Goal: Information Seeking & Learning: Learn about a topic

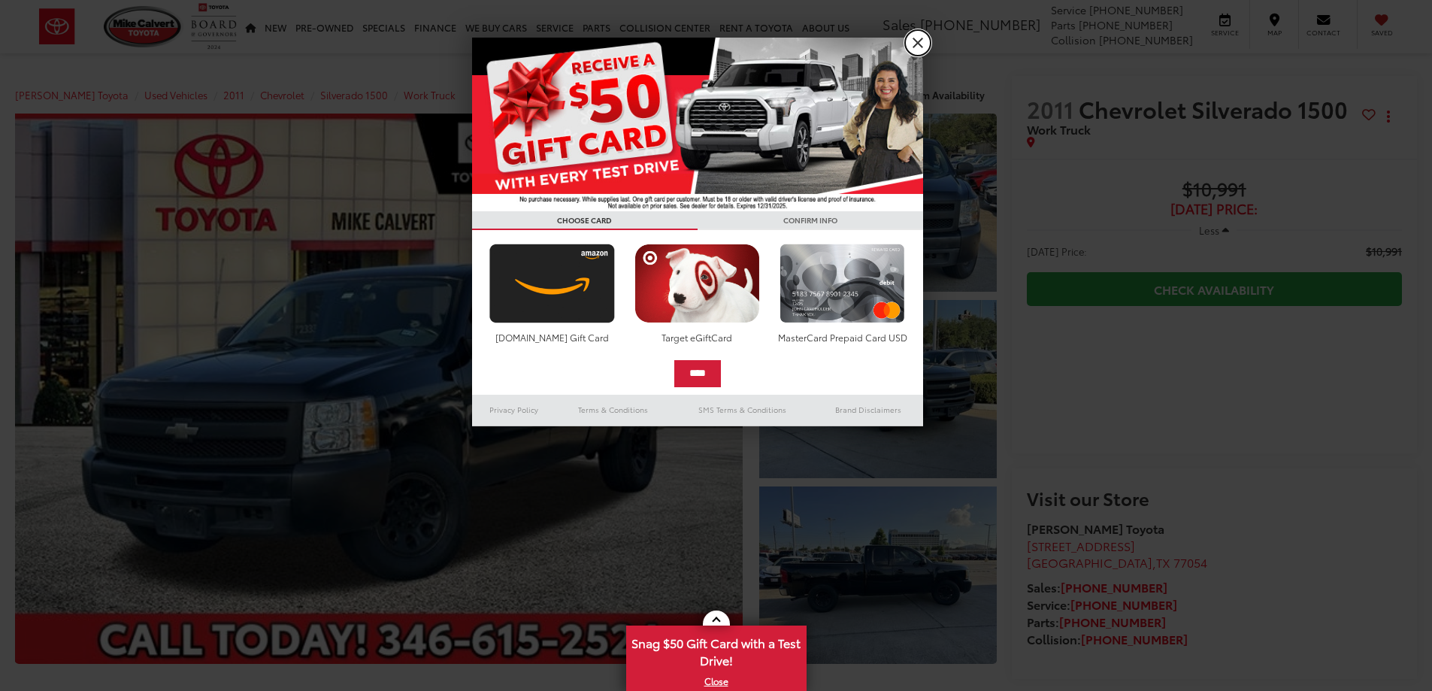
click at [920, 43] on link "X" at bounding box center [918, 43] width 26 height 26
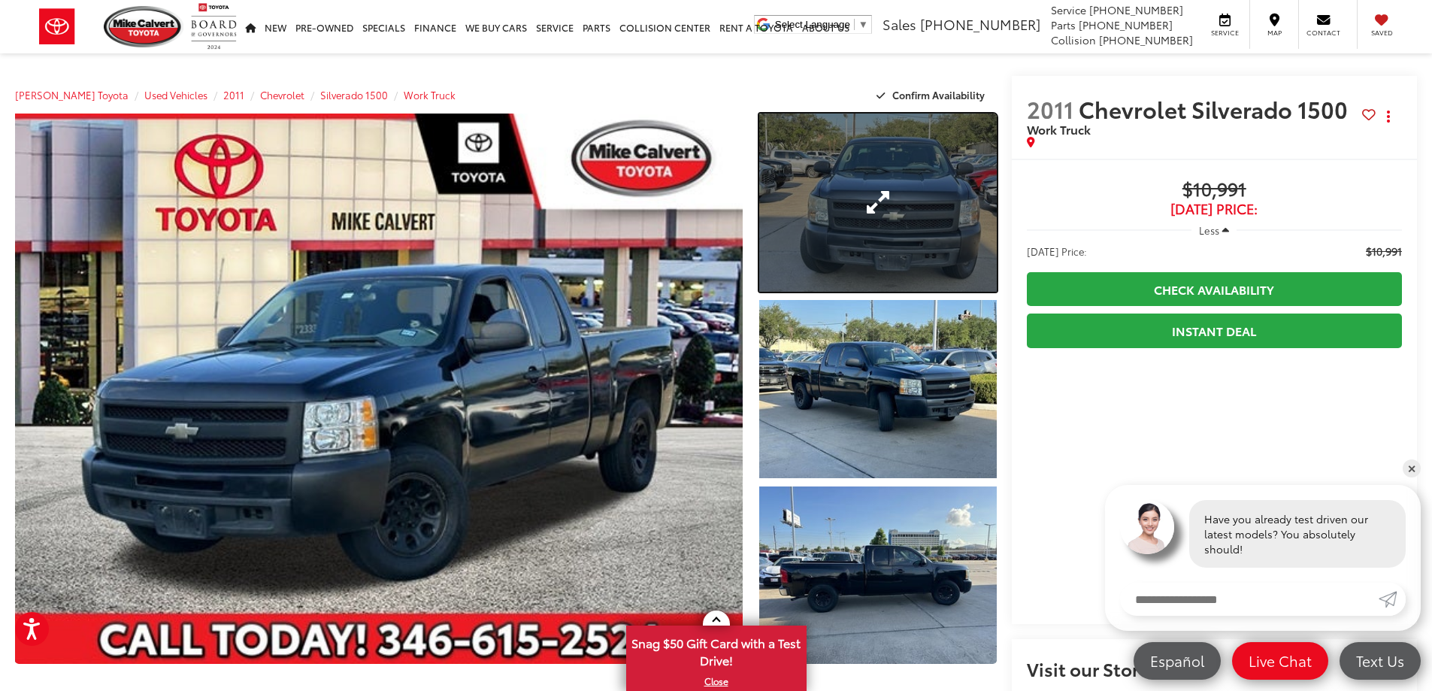
click at [907, 208] on link "Expand Photo 1" at bounding box center [878, 203] width 238 height 178
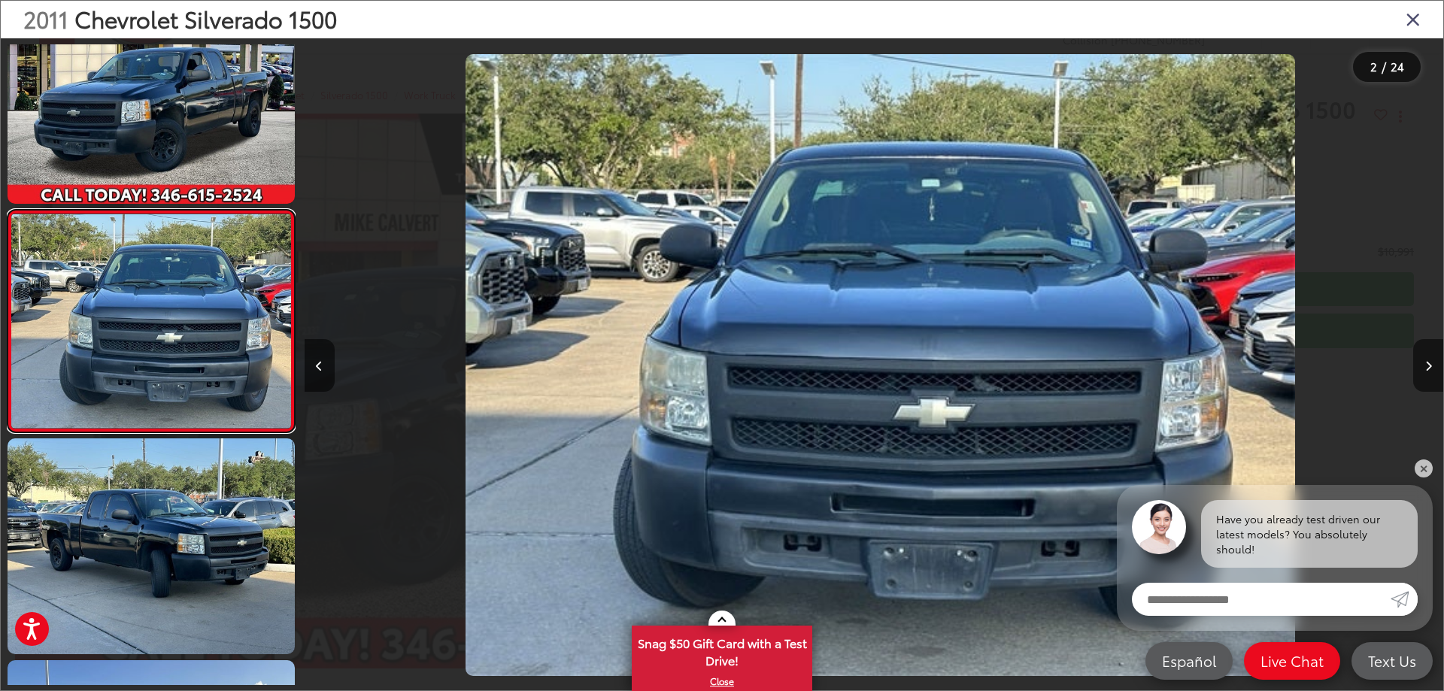
scroll to position [0, 1138]
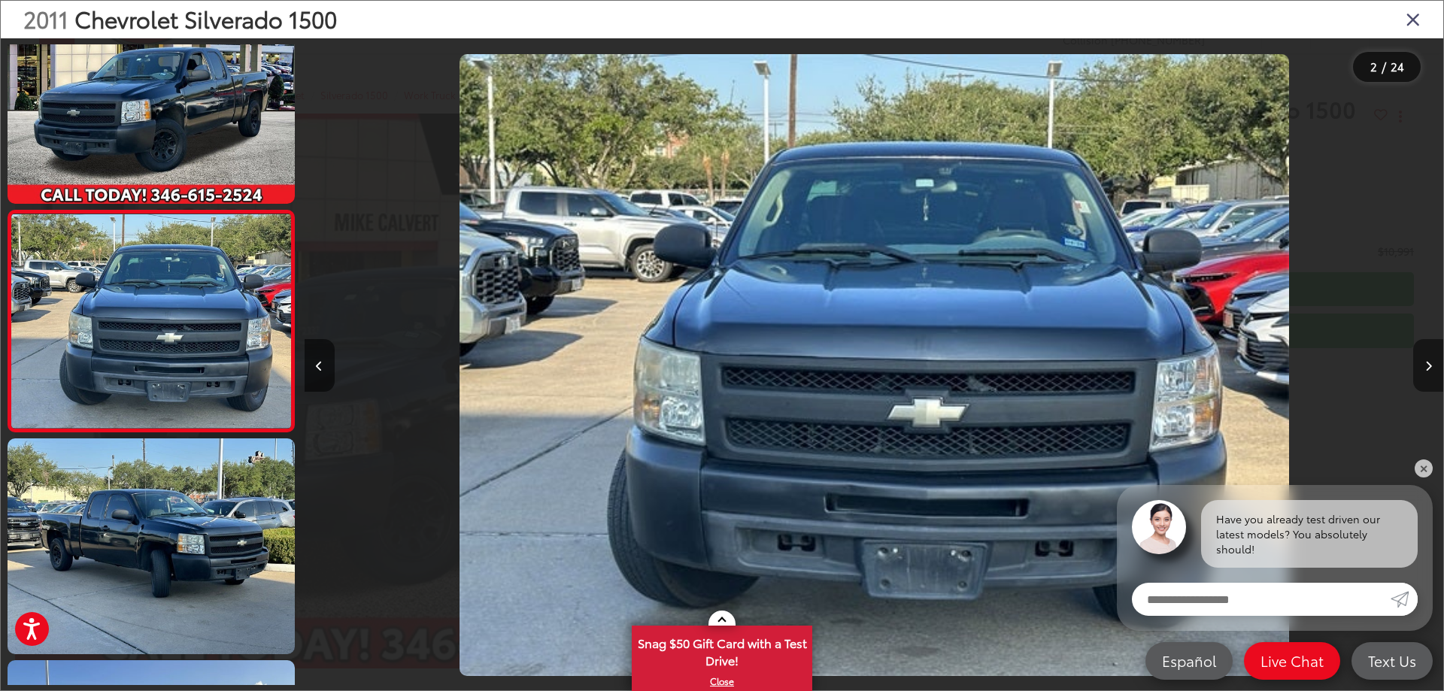
click at [1430, 370] on icon "Next image" at bounding box center [1428, 366] width 7 height 11
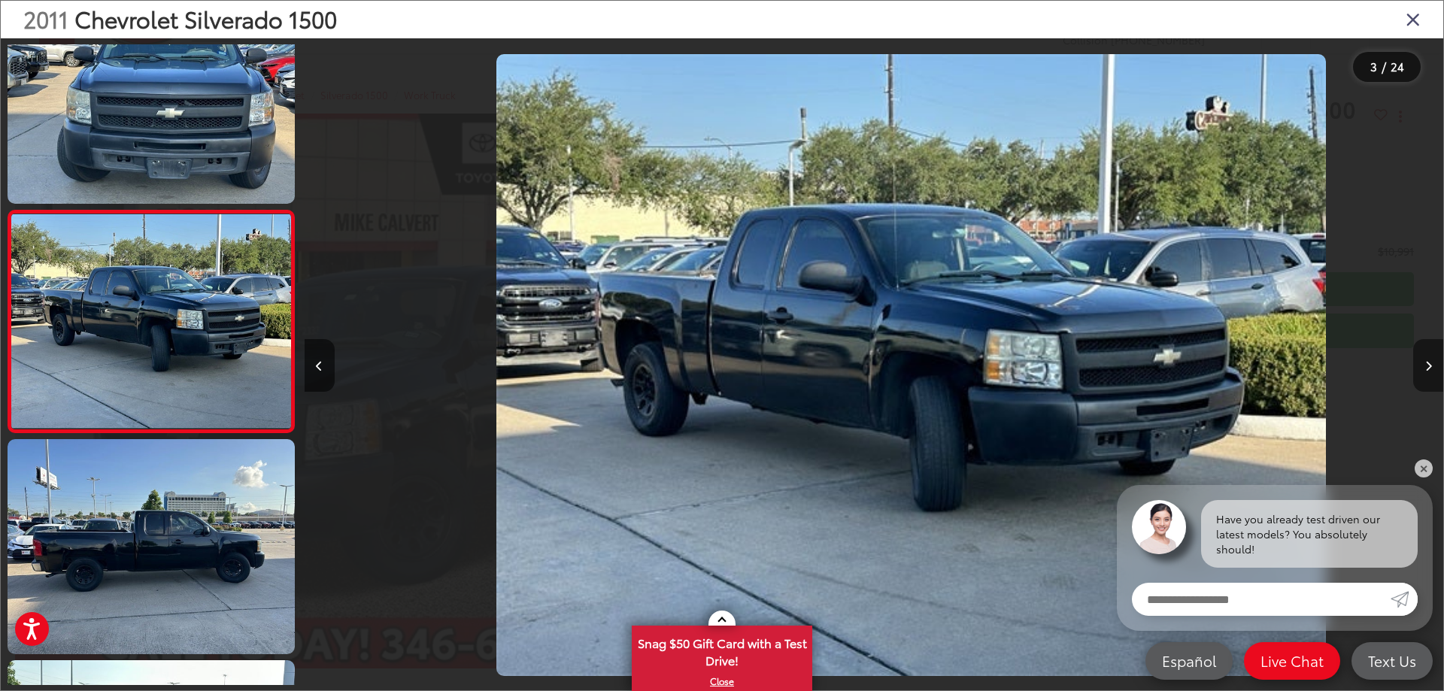
scroll to position [0, 2277]
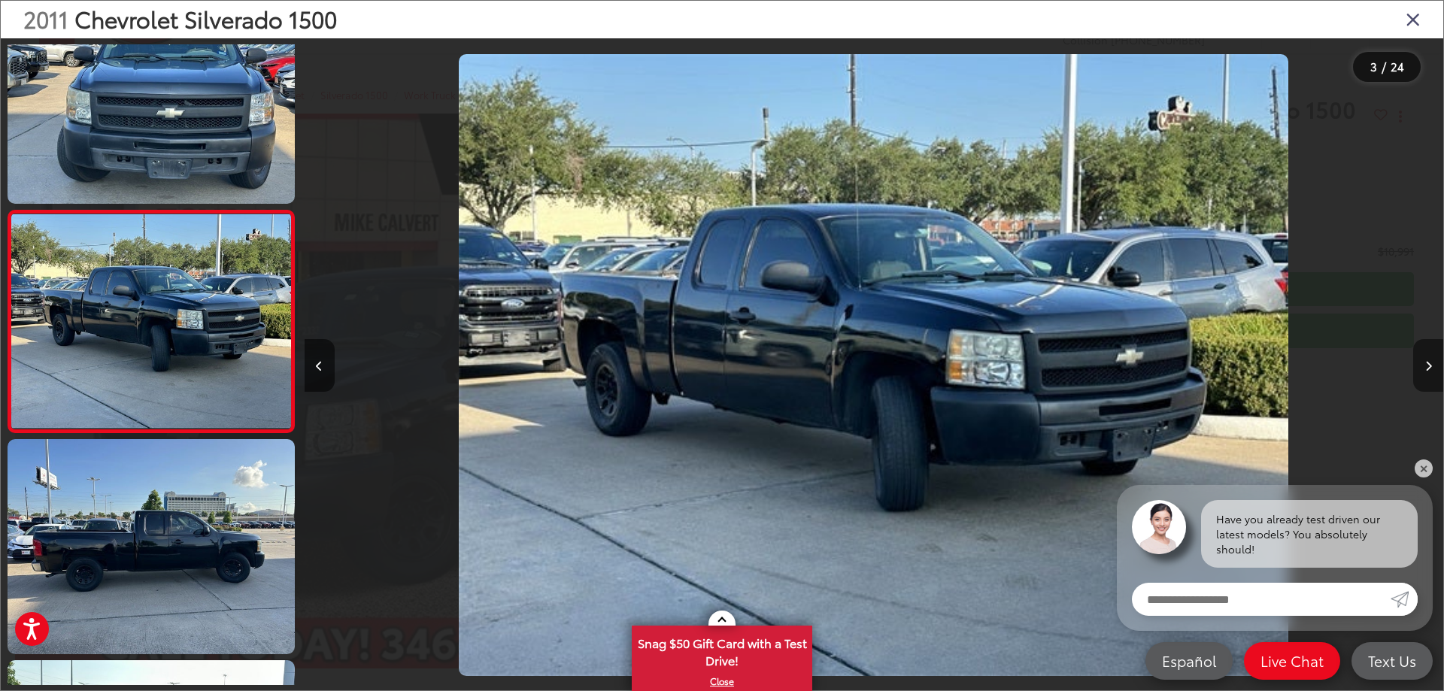
click at [1426, 371] on button "Next image" at bounding box center [1428, 365] width 30 height 53
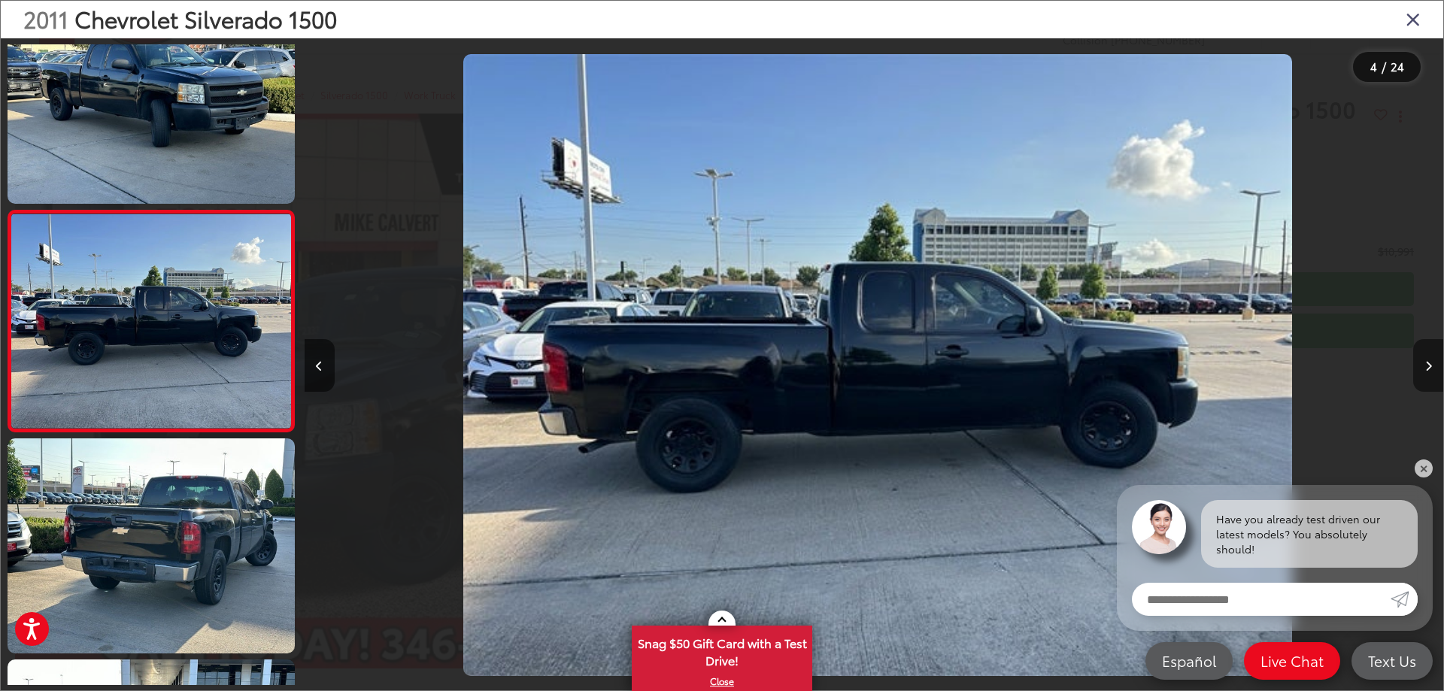
scroll to position [0, 3416]
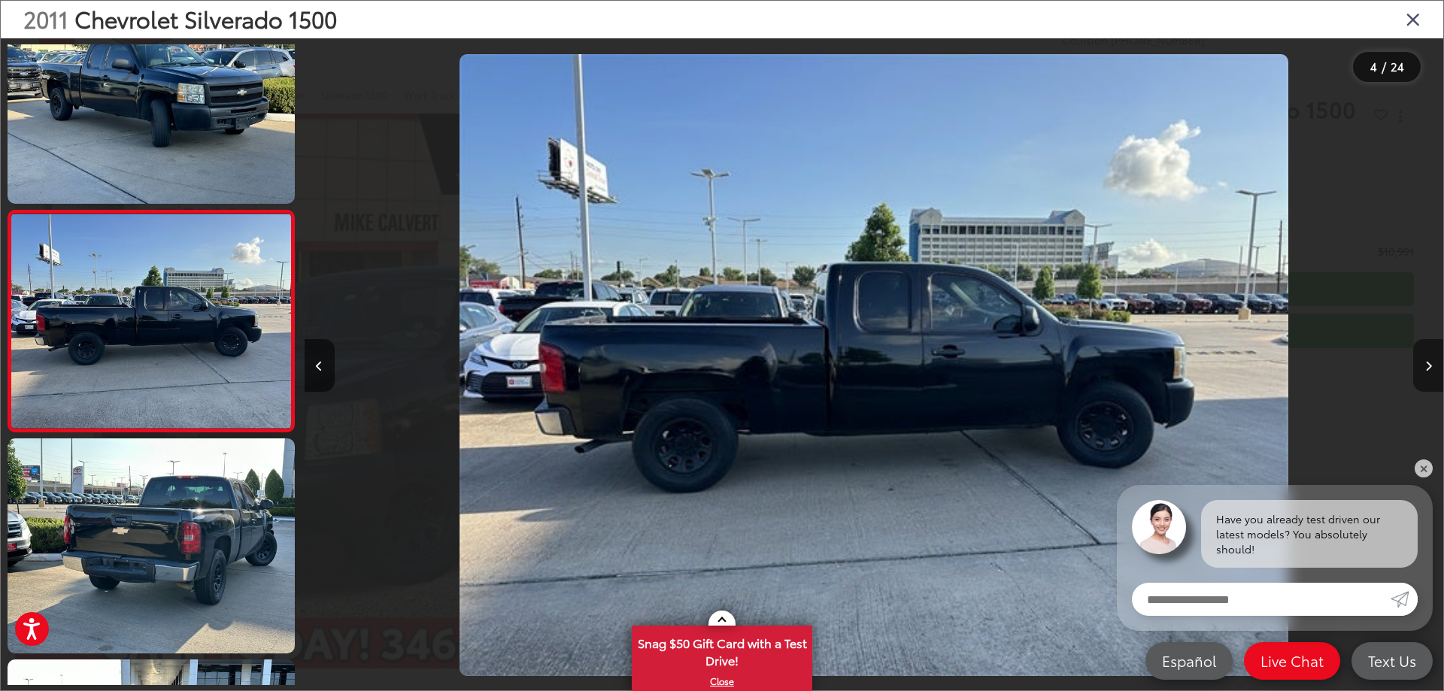
click at [1426, 371] on button "Next image" at bounding box center [1428, 365] width 30 height 53
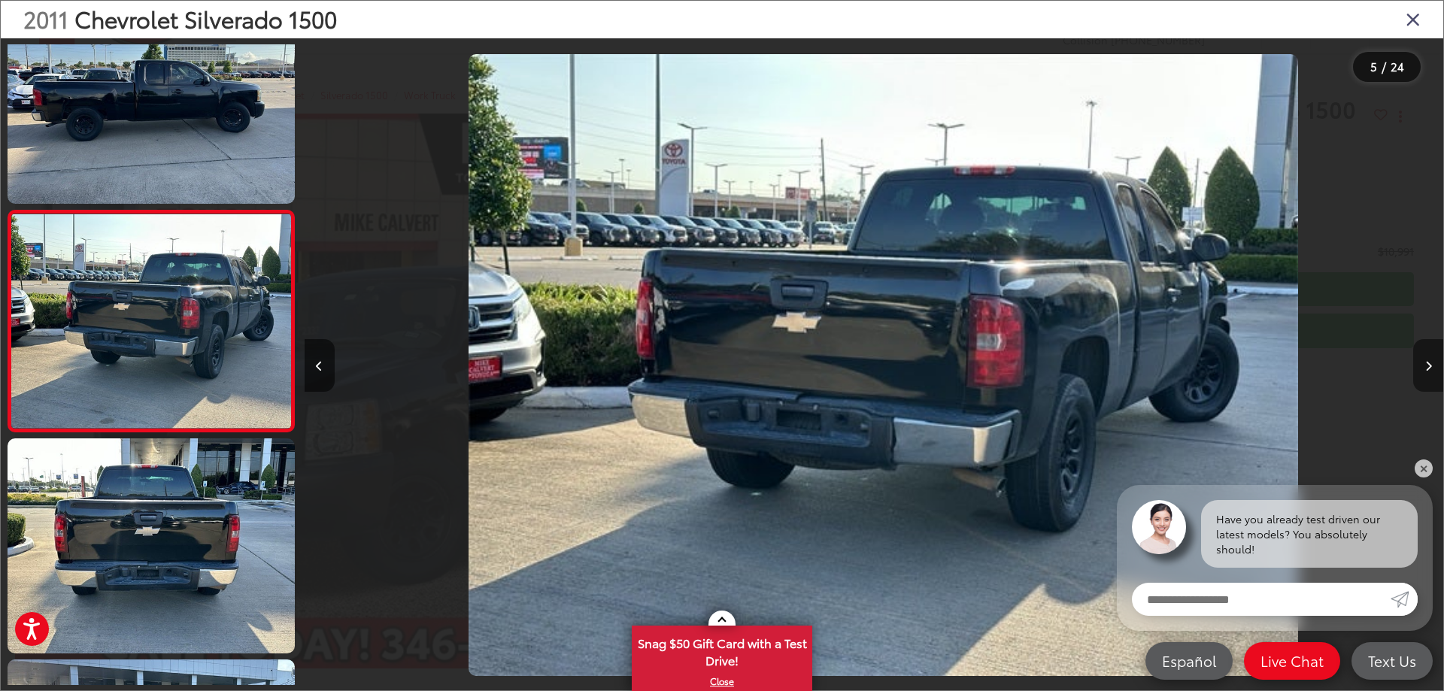
scroll to position [0, 4555]
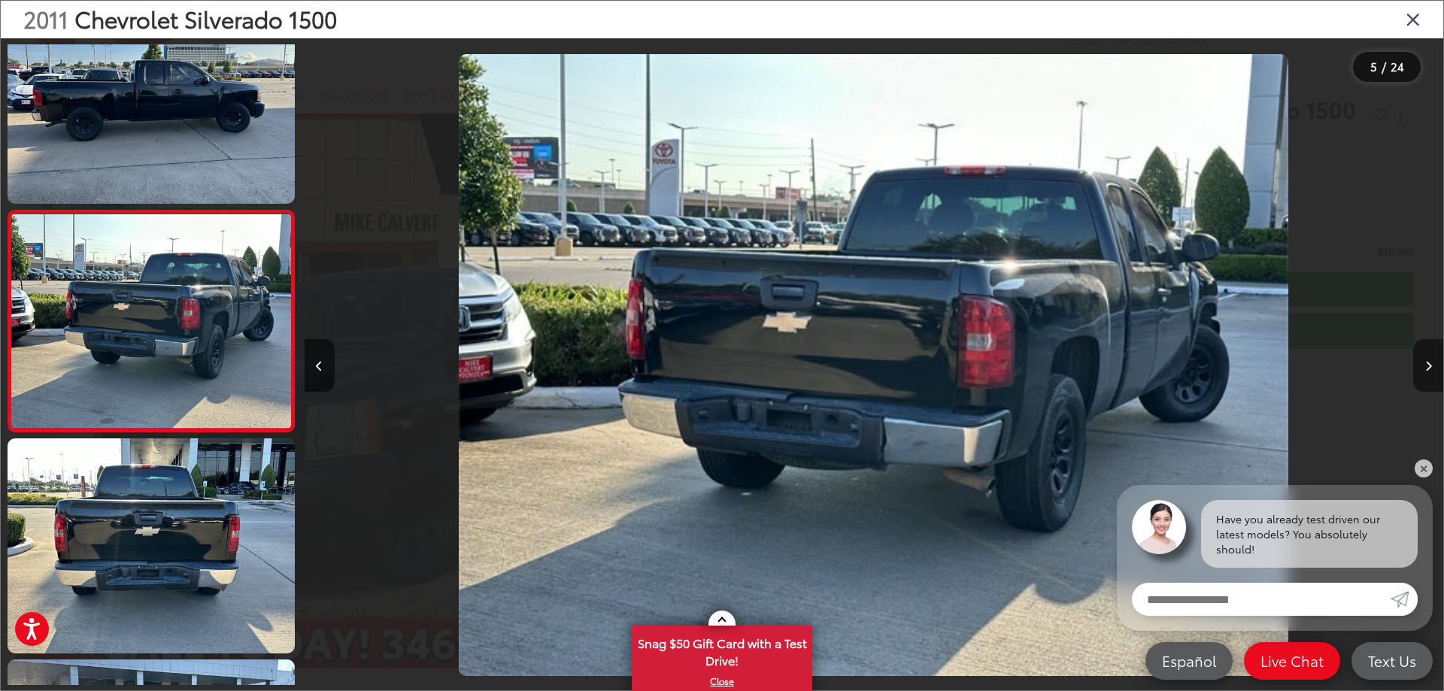
click at [1425, 370] on icon "Next image" at bounding box center [1428, 366] width 7 height 11
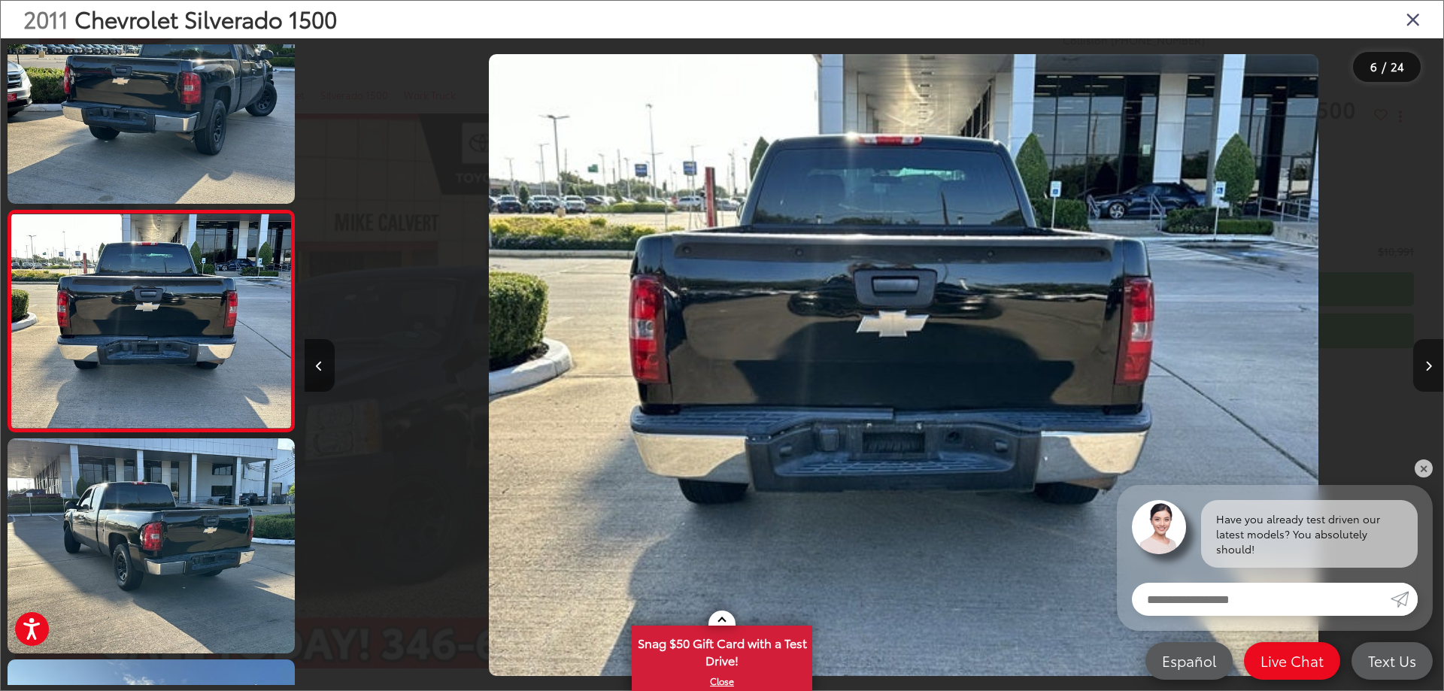
scroll to position [0, 5693]
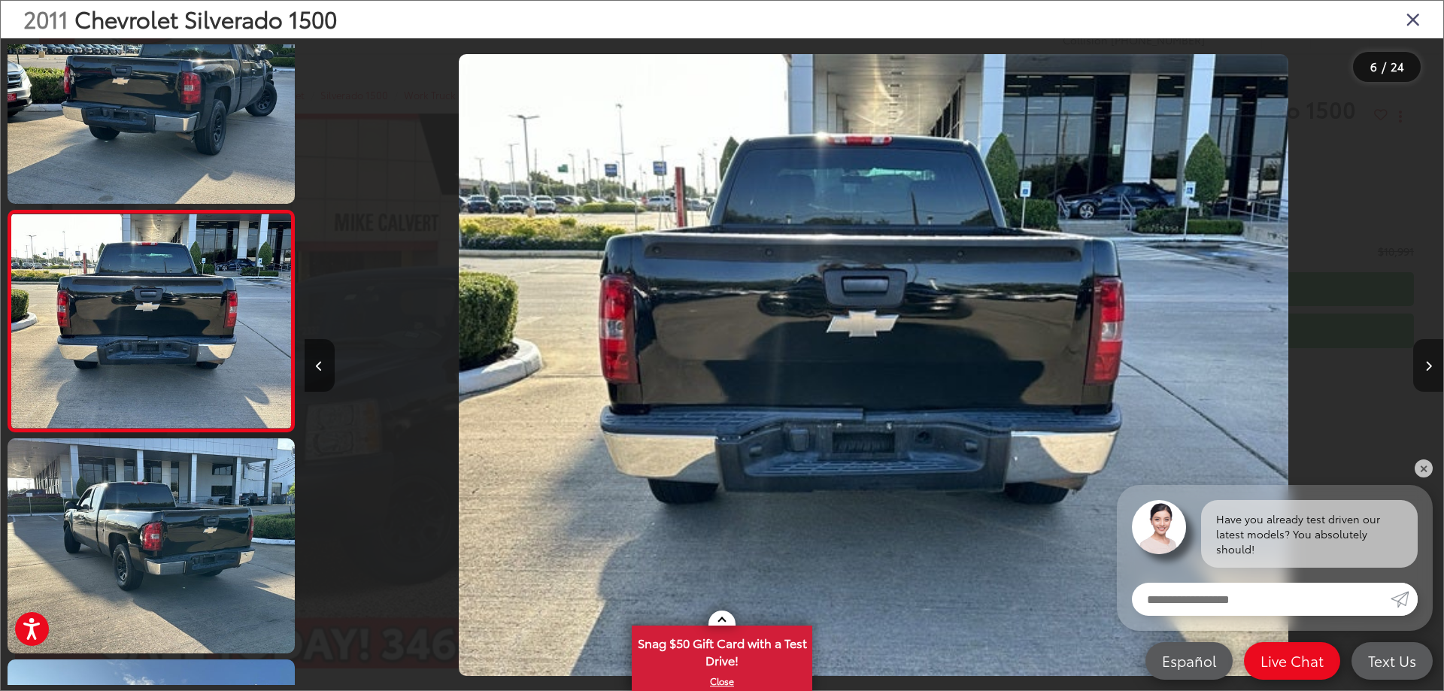
click at [1426, 370] on icon "Next image" at bounding box center [1428, 366] width 7 height 11
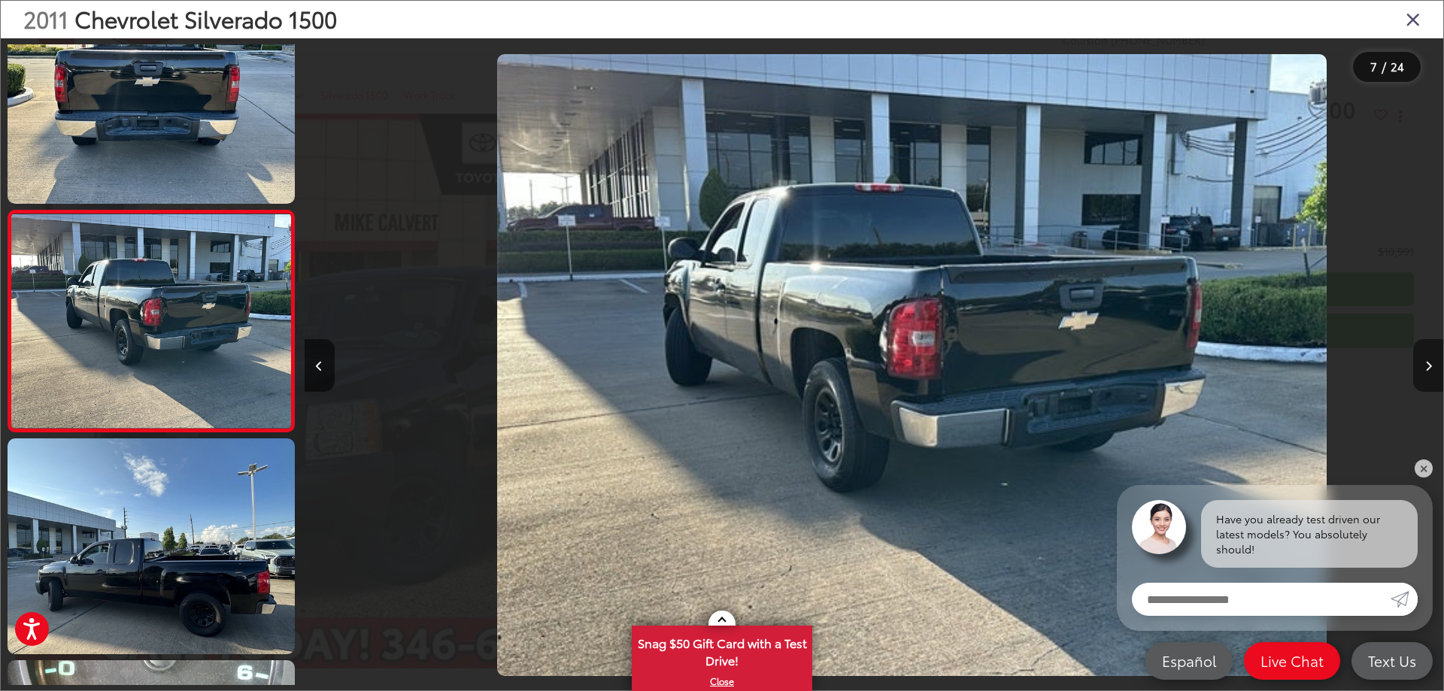
scroll to position [0, 6831]
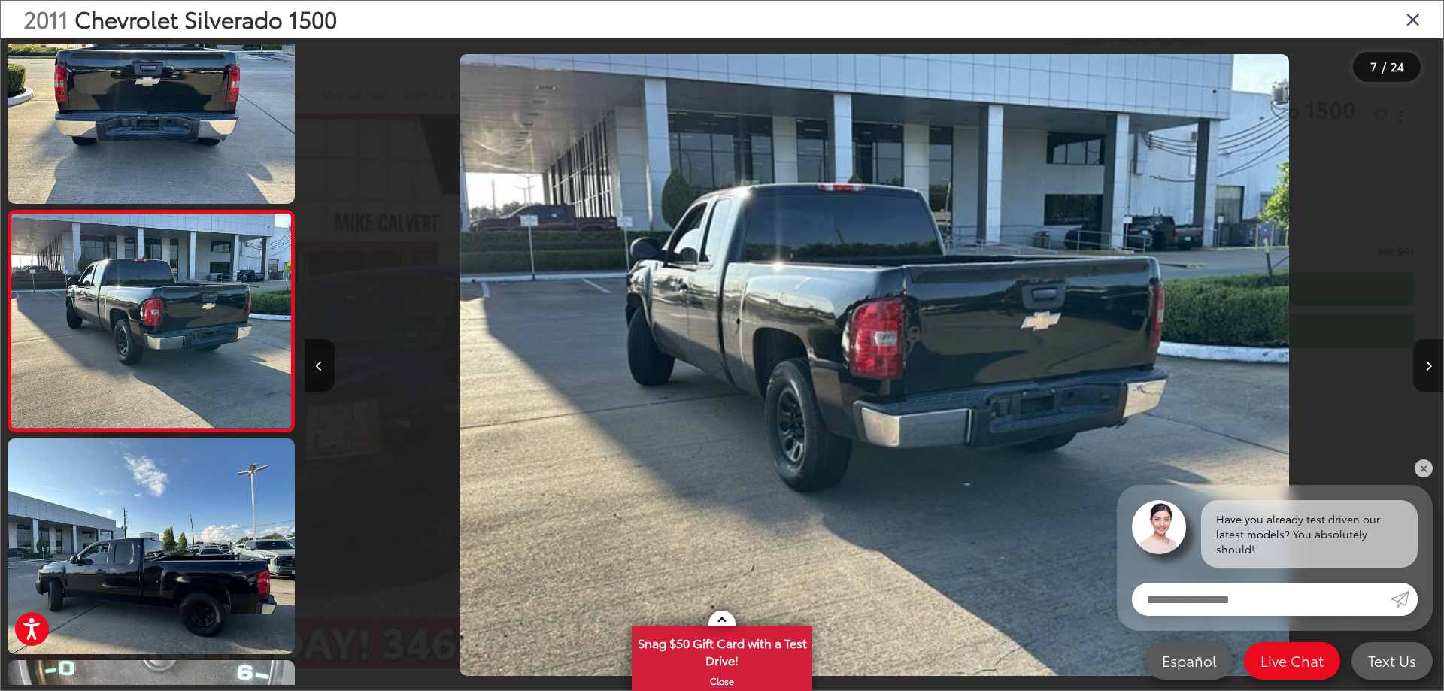
click at [1426, 368] on icon "Next image" at bounding box center [1428, 366] width 7 height 11
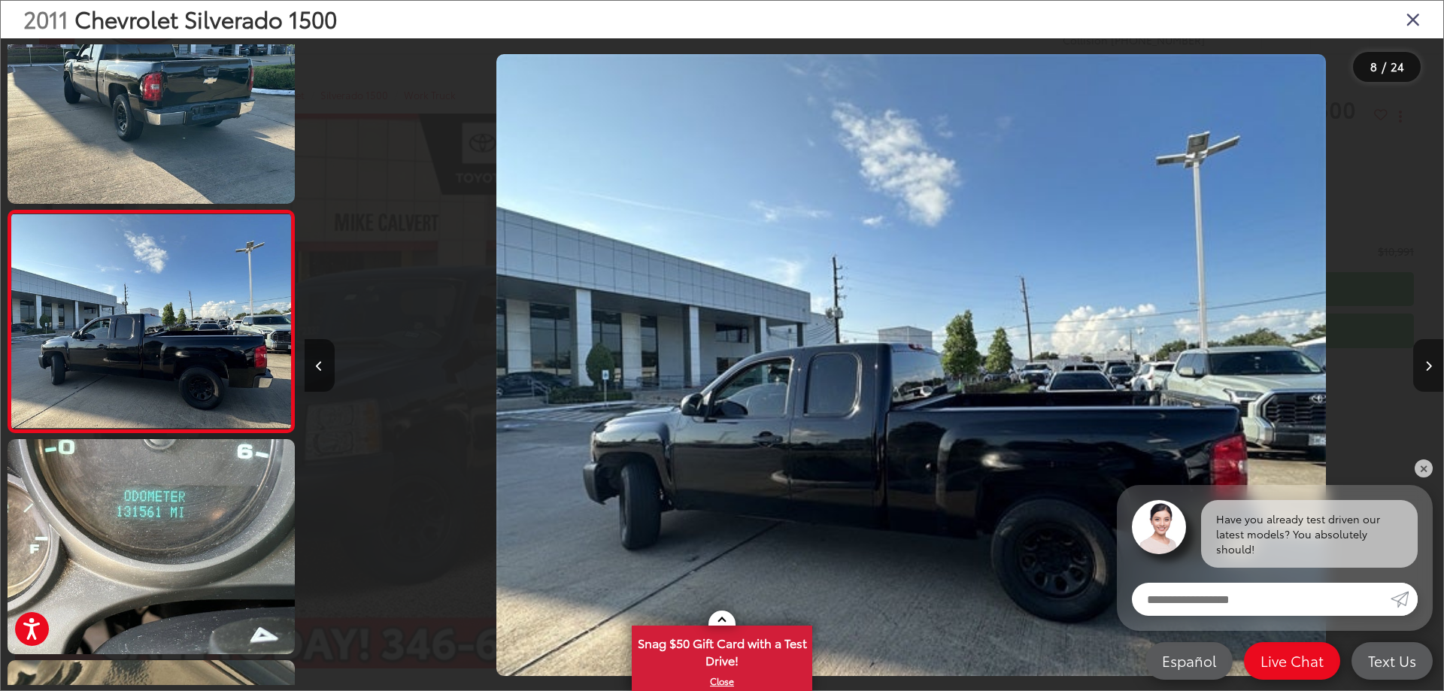
scroll to position [0, 7971]
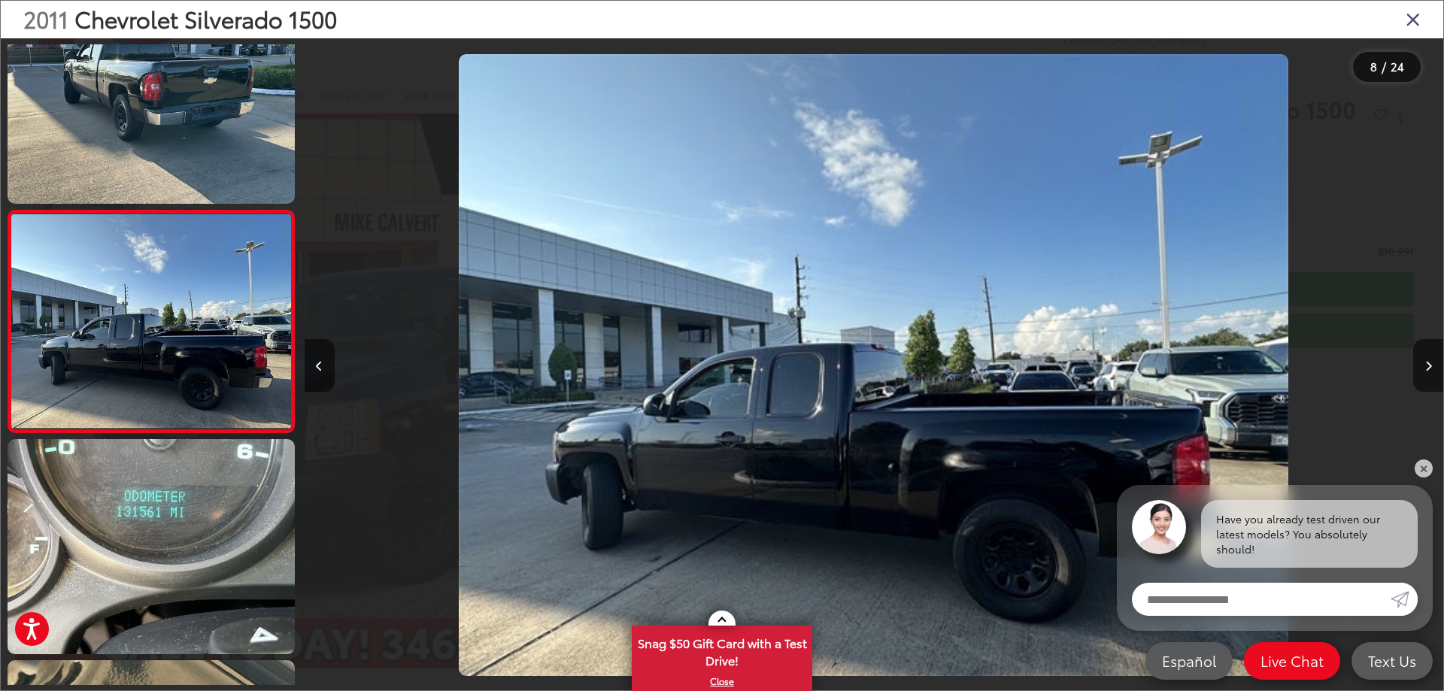
click at [1408, 17] on icon "Close gallery" at bounding box center [1412, 19] width 15 height 20
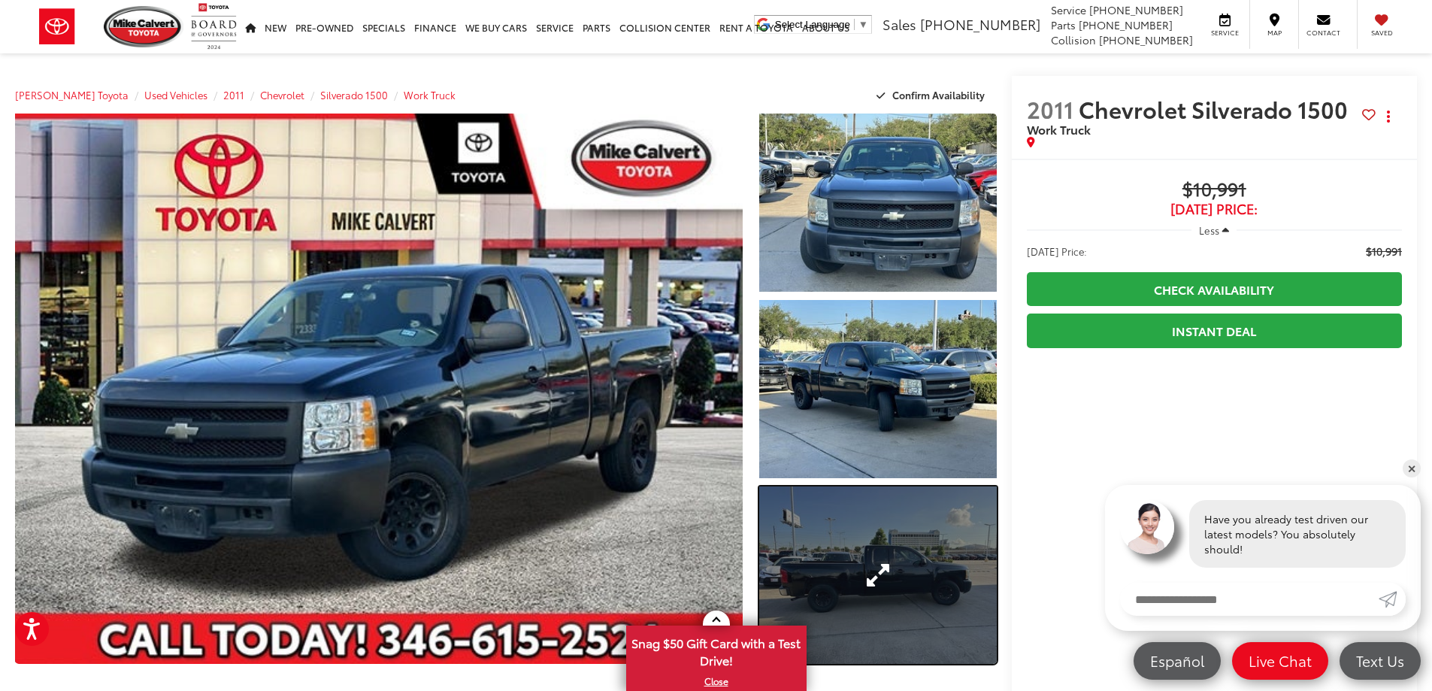
click at [902, 562] on link "Expand Photo 3" at bounding box center [878, 575] width 238 height 178
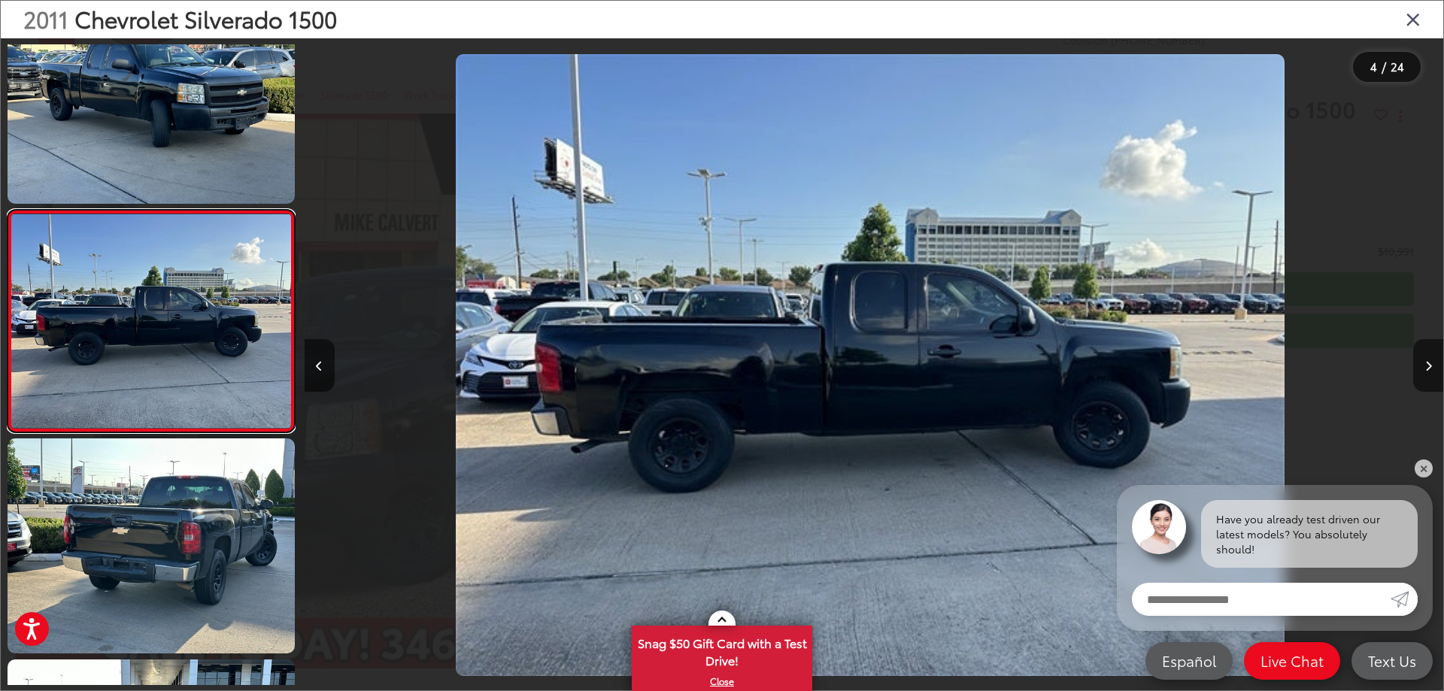
scroll to position [0, 3416]
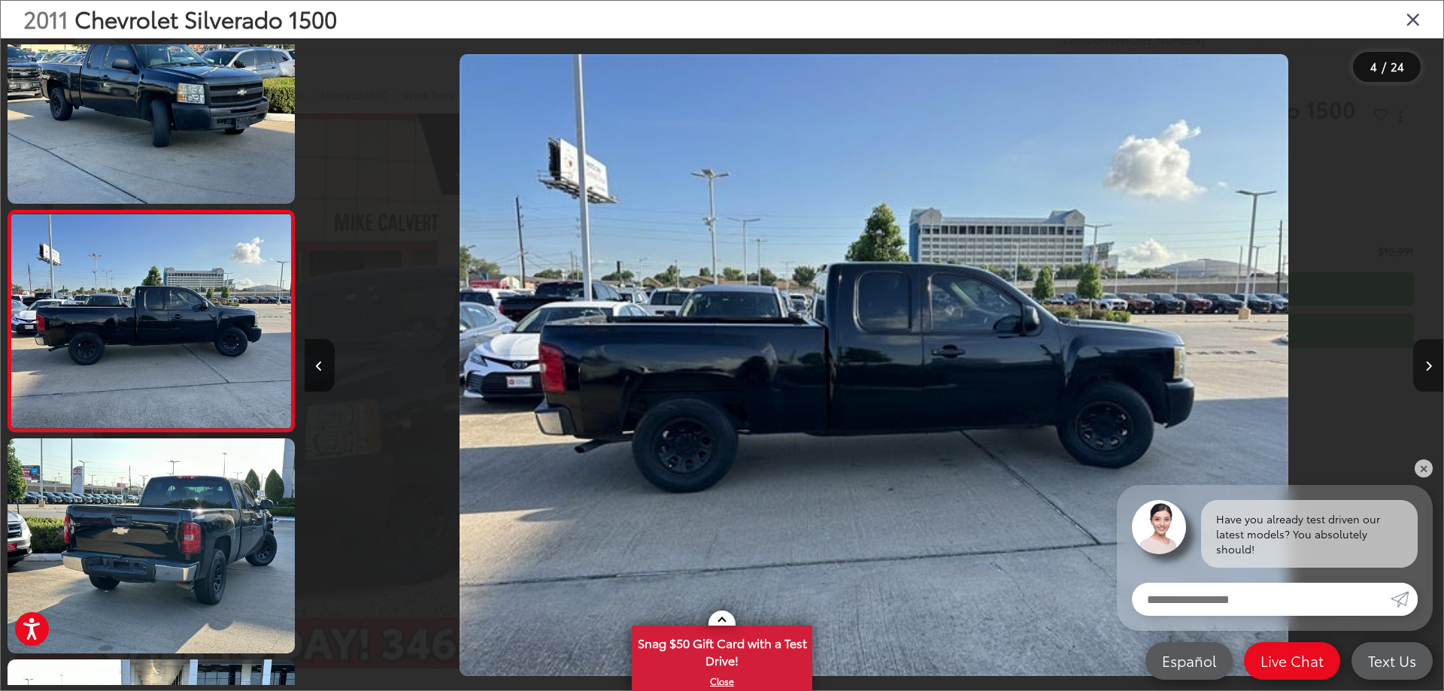
click at [1425, 362] on icon "Next image" at bounding box center [1428, 366] width 7 height 11
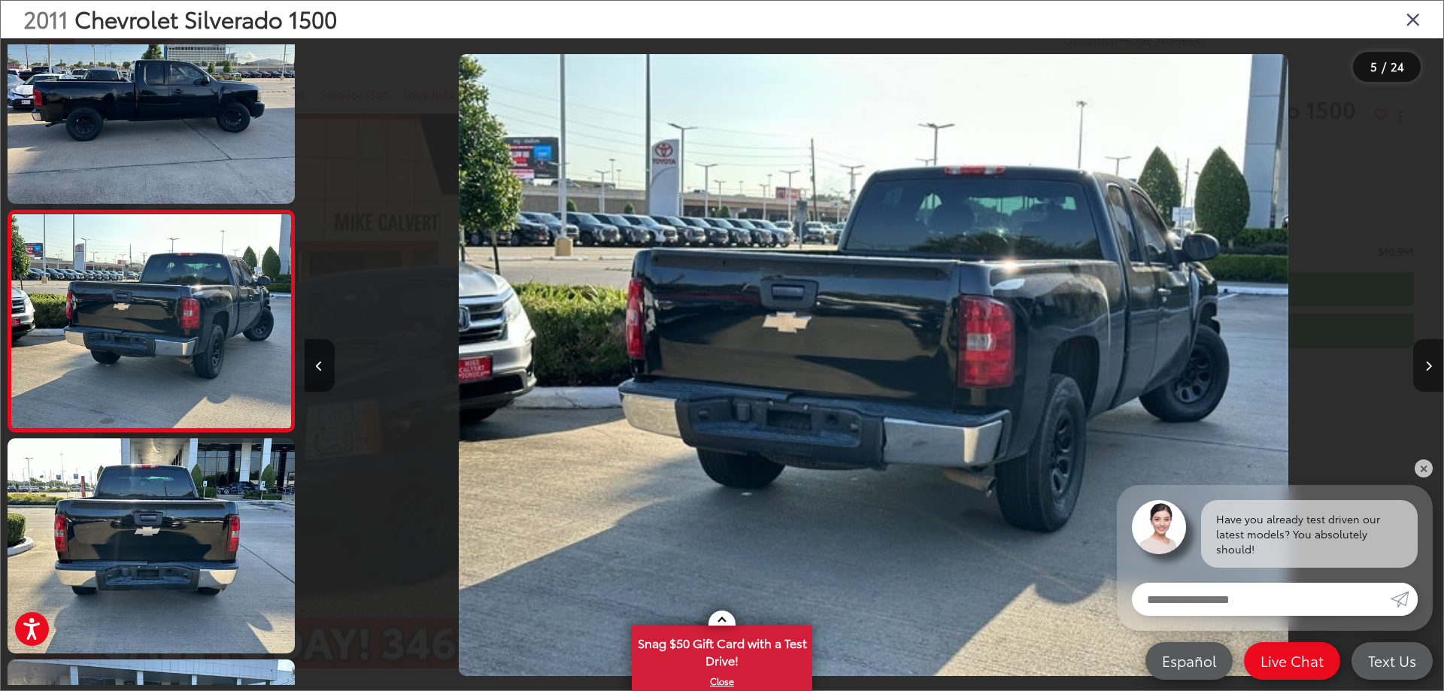
click at [1425, 362] on icon "Next image" at bounding box center [1428, 366] width 7 height 11
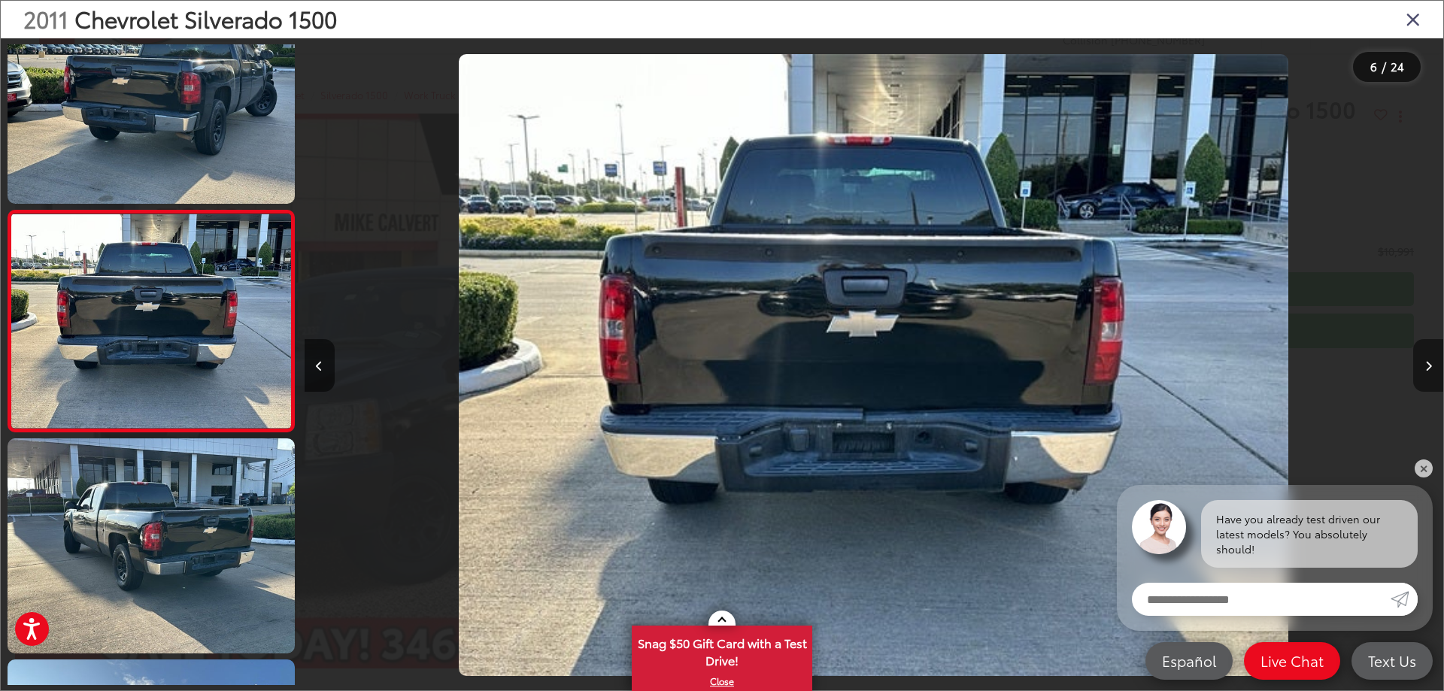
click at [1425, 362] on icon "Next image" at bounding box center [1428, 366] width 7 height 11
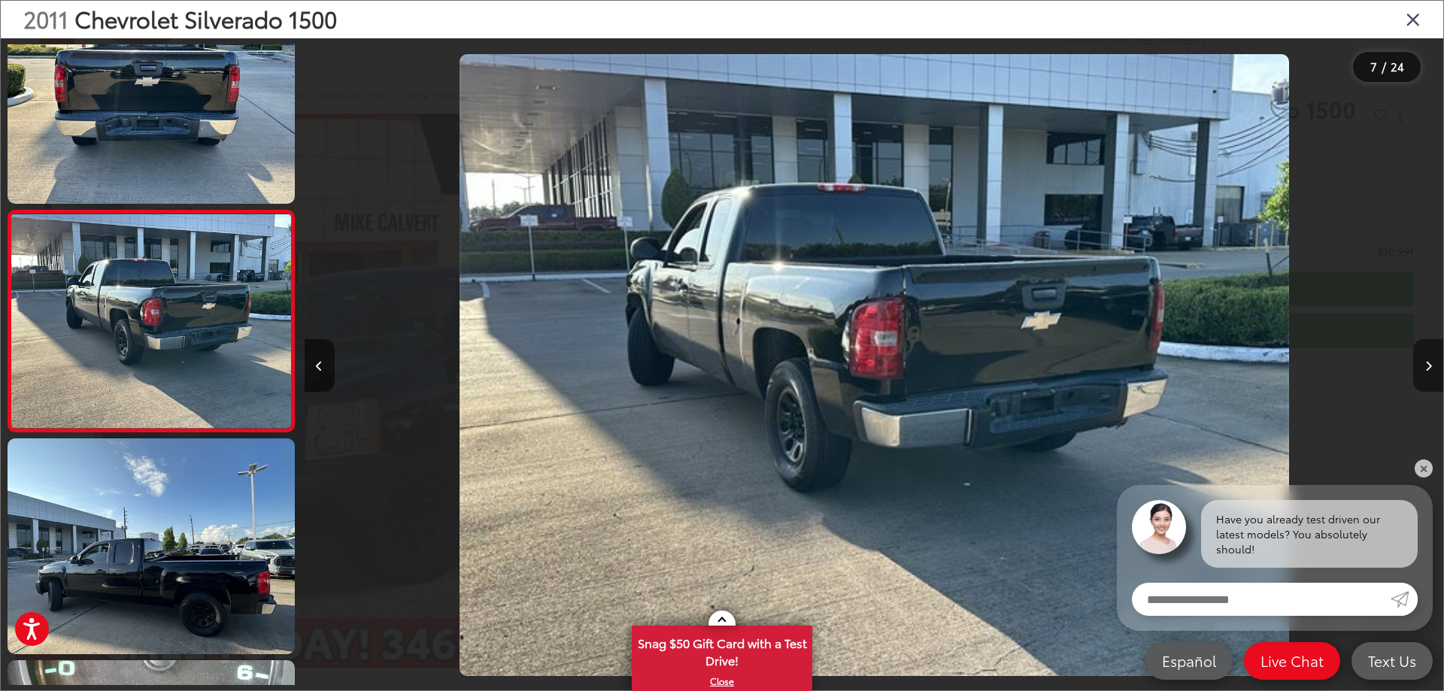
click at [1425, 362] on icon "Next image" at bounding box center [1428, 366] width 7 height 11
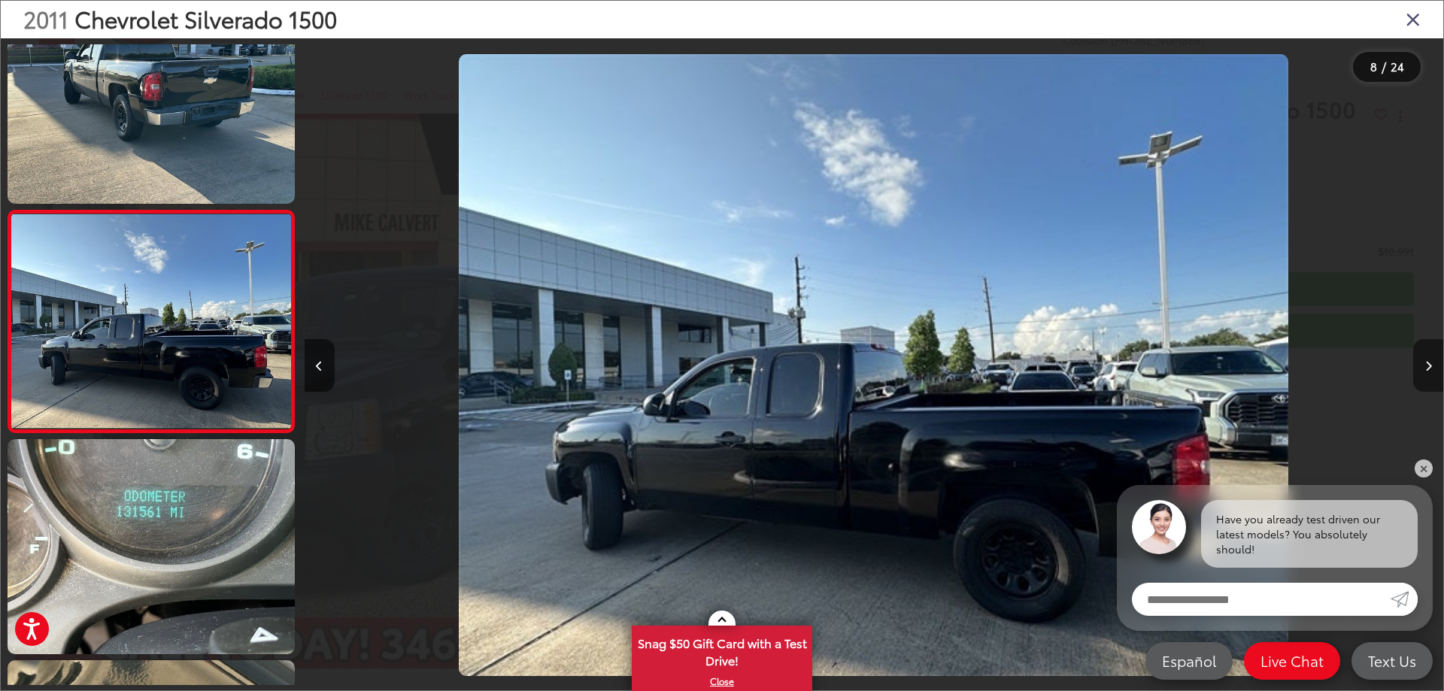
click at [1425, 362] on icon "Next image" at bounding box center [1428, 366] width 7 height 11
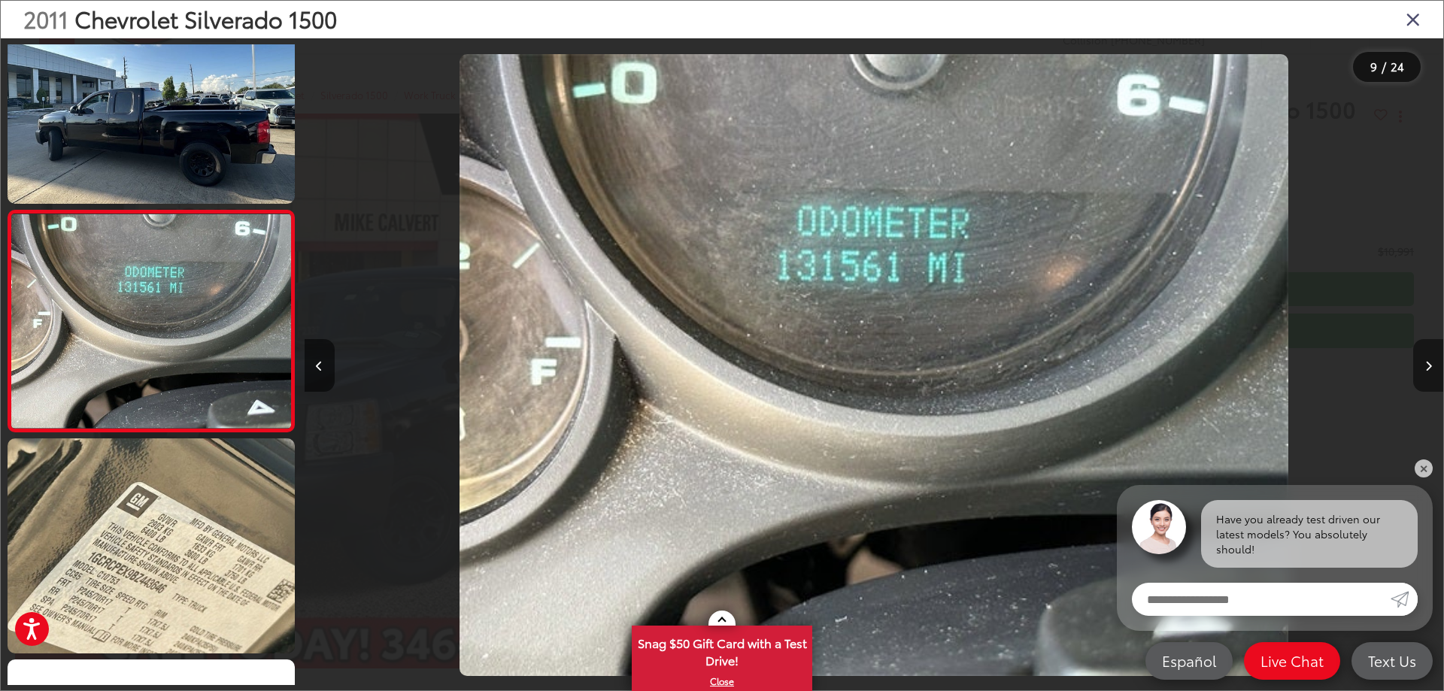
click at [1425, 362] on icon "Next image" at bounding box center [1428, 366] width 7 height 11
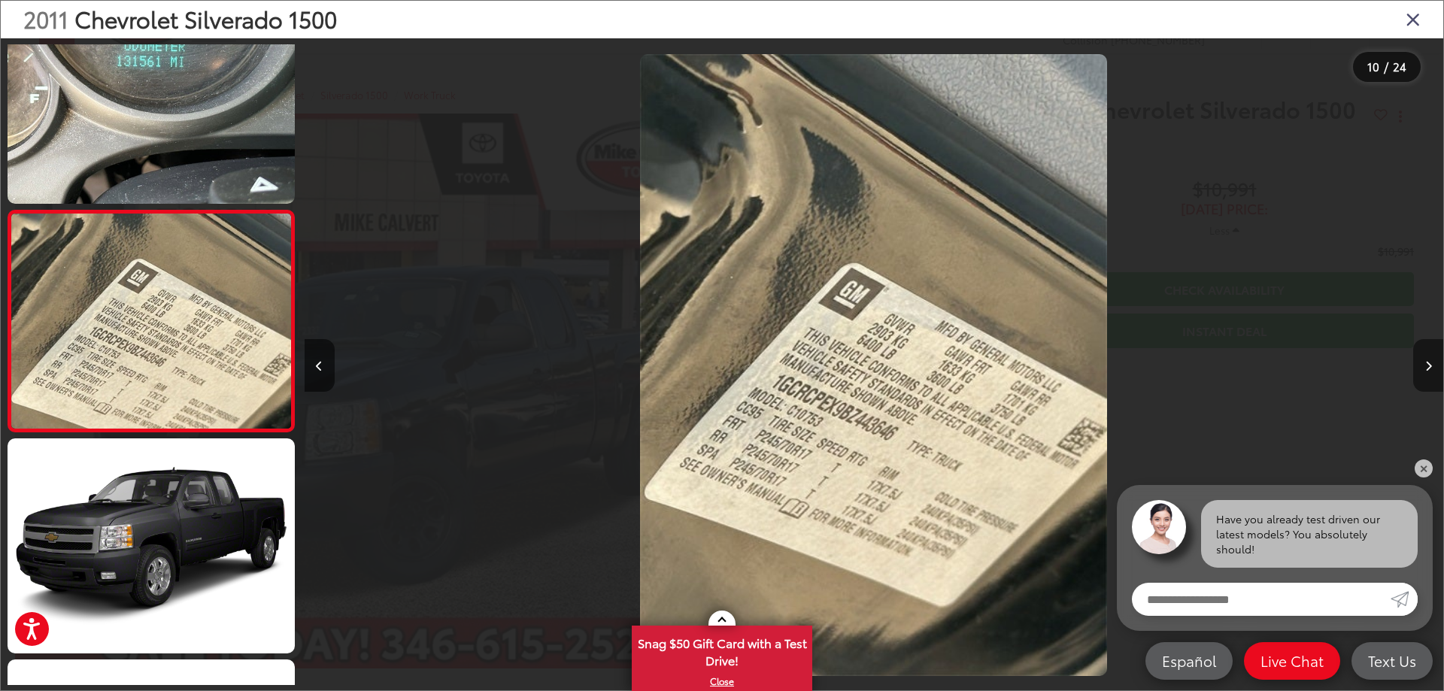
click at [1425, 362] on icon "Next image" at bounding box center [1428, 366] width 7 height 11
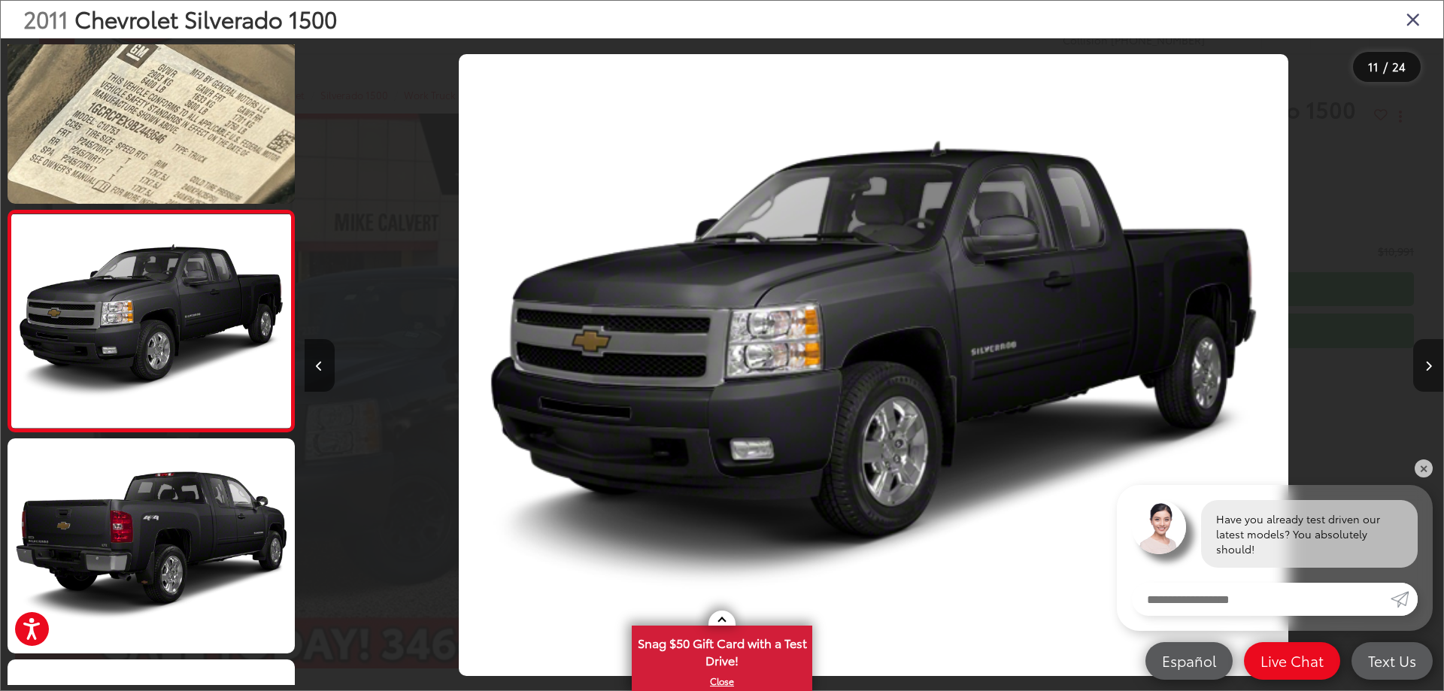
click at [1425, 362] on icon "Next image" at bounding box center [1428, 366] width 7 height 11
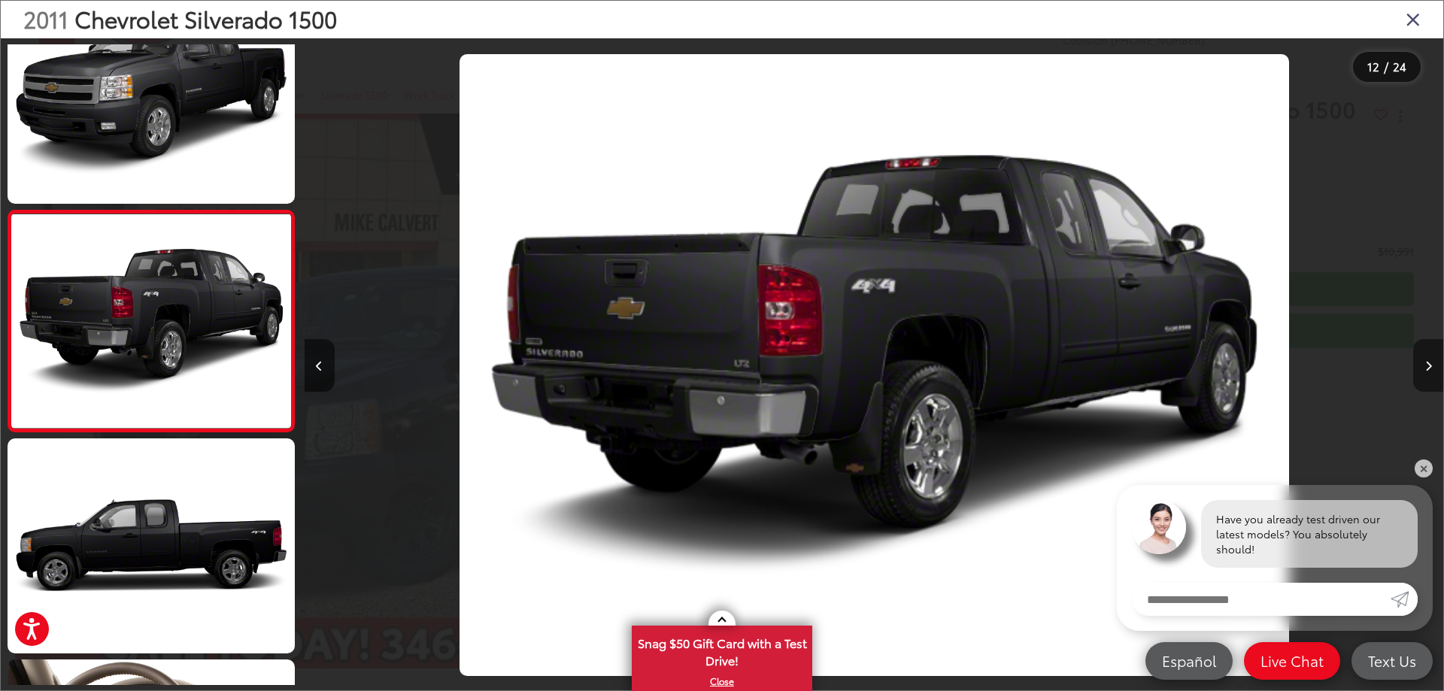
click at [1425, 362] on icon "Next image" at bounding box center [1428, 366] width 7 height 11
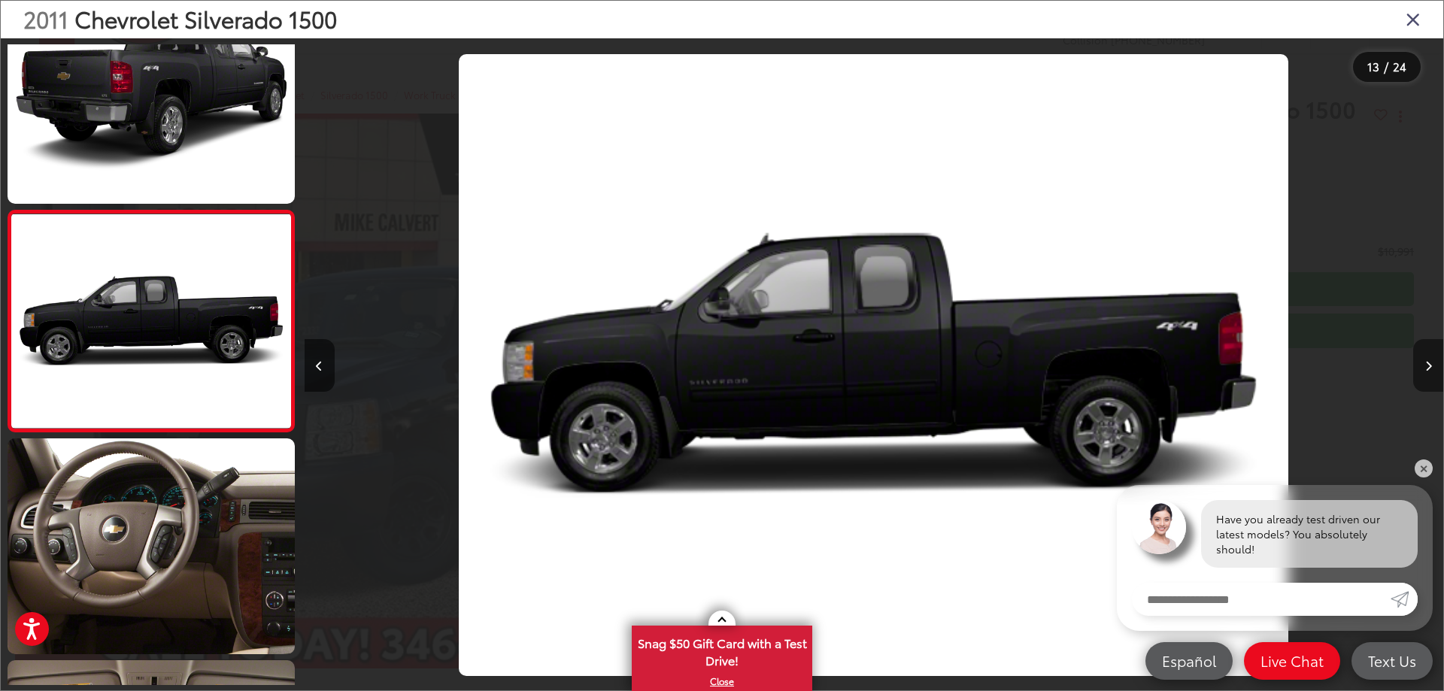
click at [1425, 362] on icon "Next image" at bounding box center [1428, 366] width 7 height 11
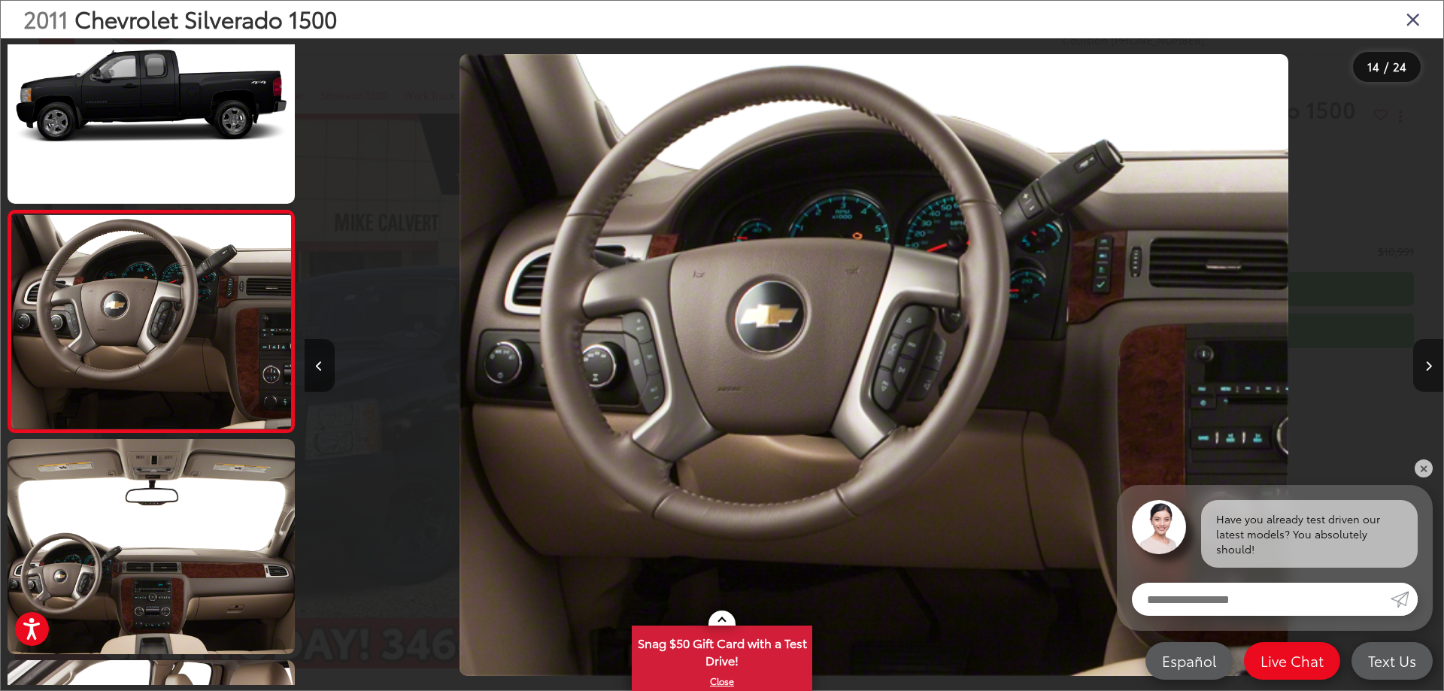
click at [1429, 358] on button "Next image" at bounding box center [1428, 365] width 30 height 53
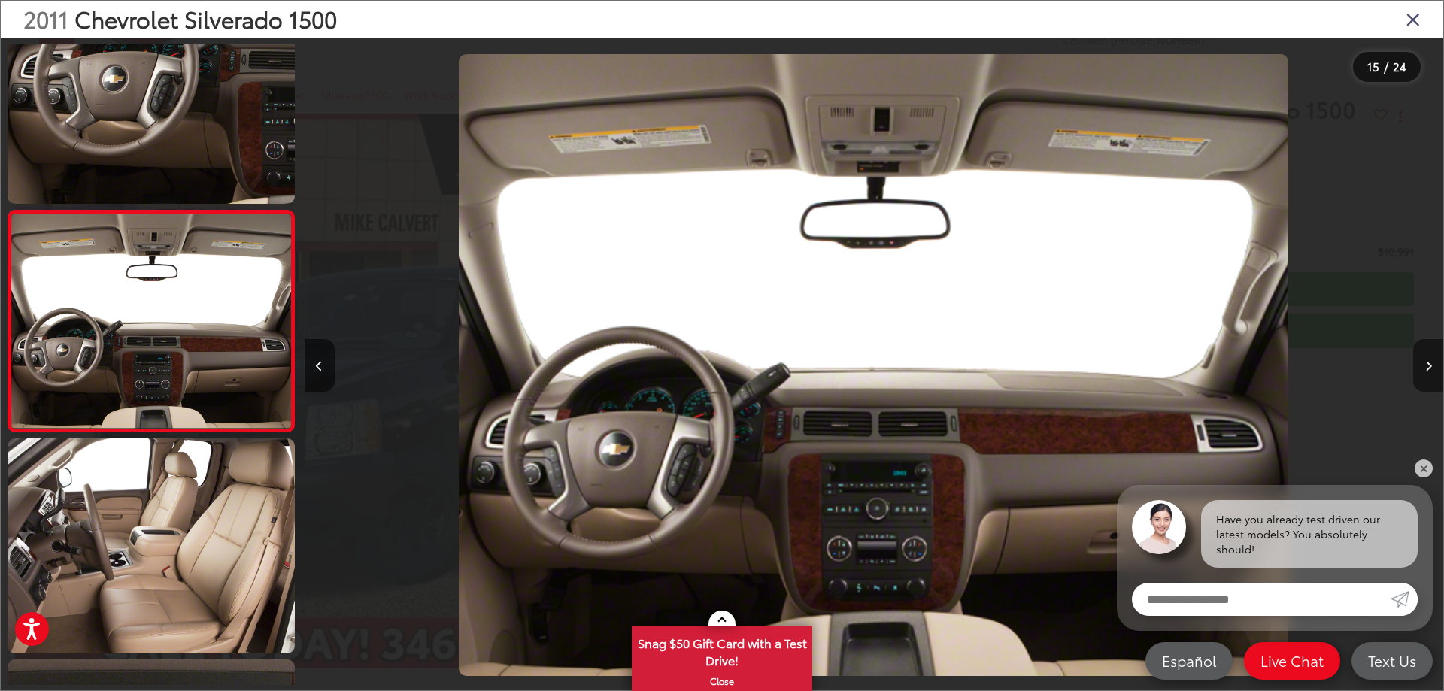
click at [1429, 358] on button "Next image" at bounding box center [1428, 365] width 30 height 53
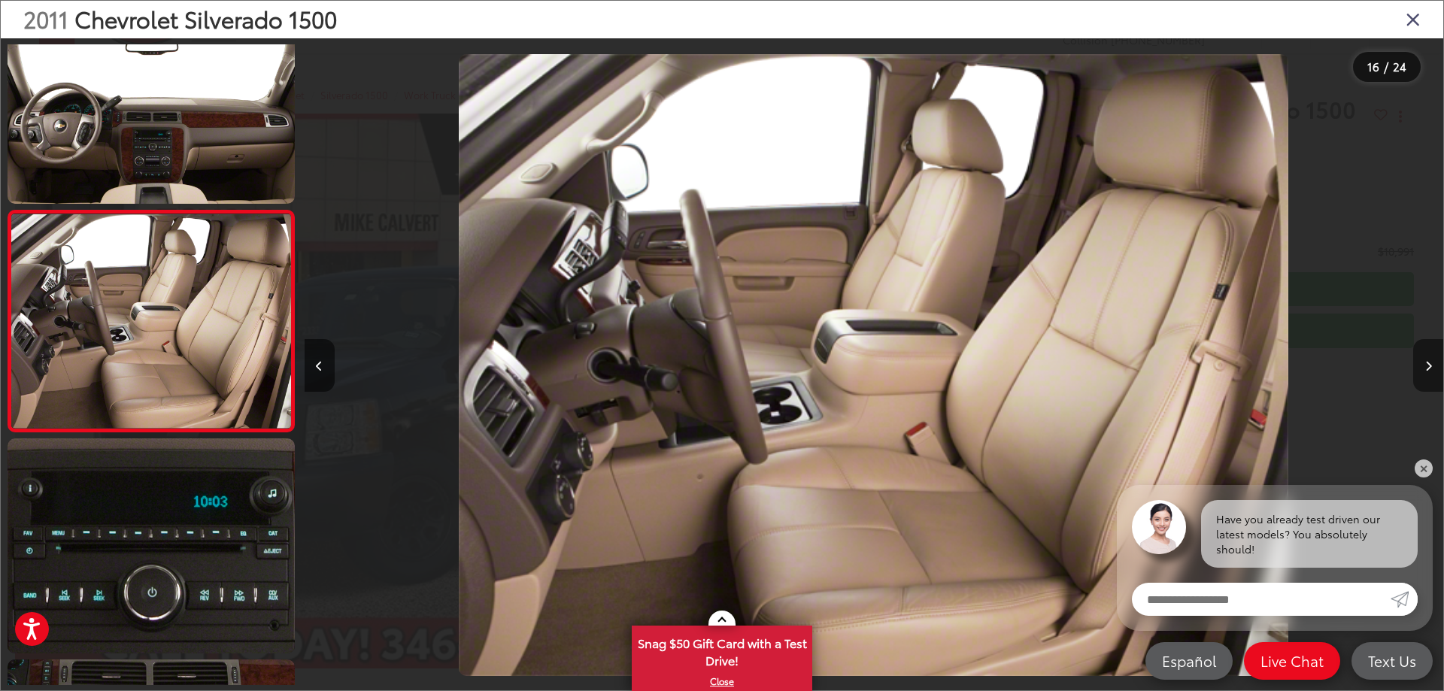
click at [1429, 358] on button "Next image" at bounding box center [1428, 365] width 30 height 53
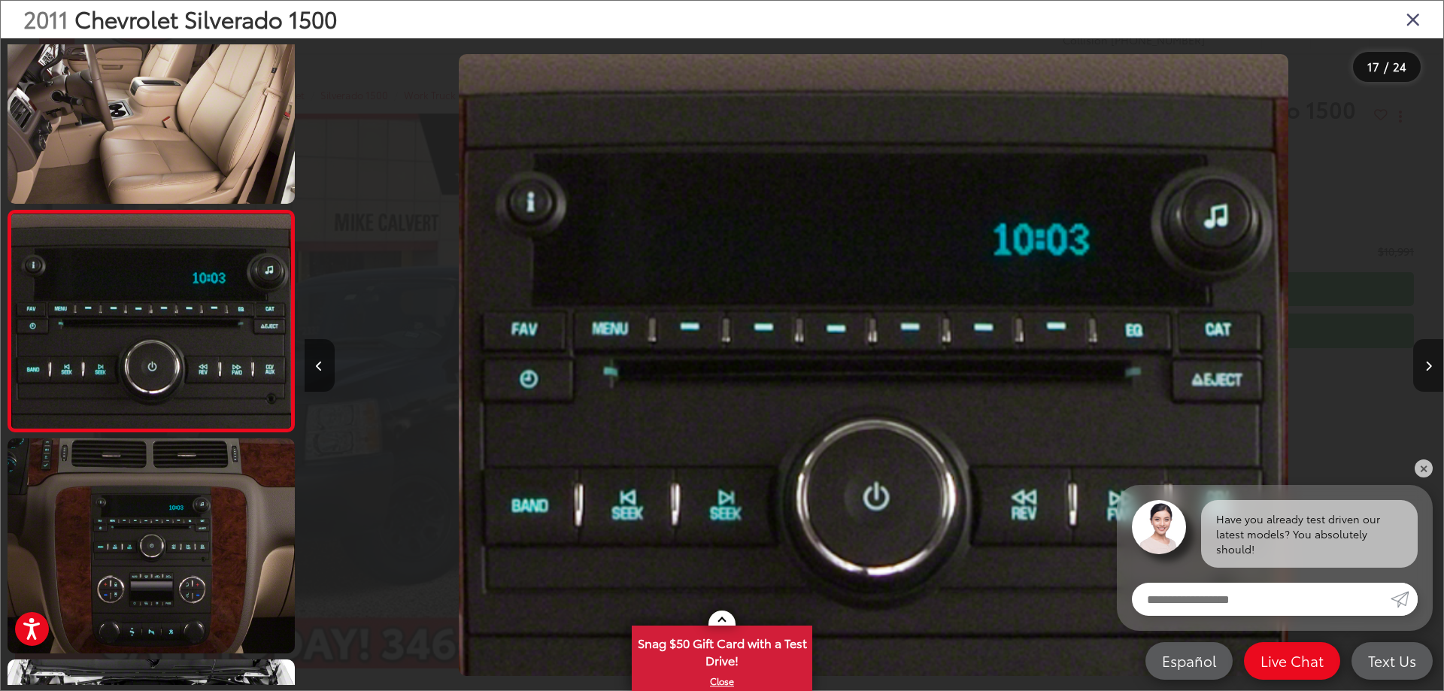
click at [1429, 358] on button "Next image" at bounding box center [1428, 365] width 30 height 53
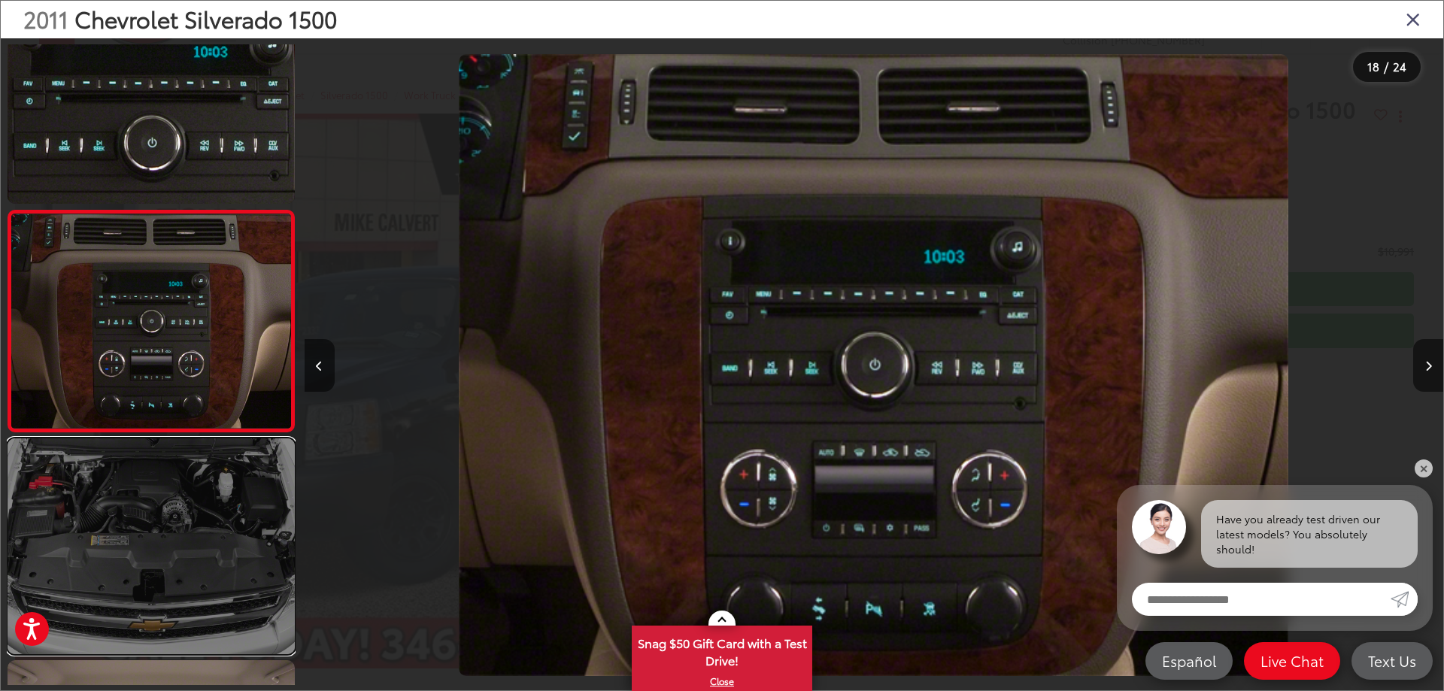
click at [202, 570] on link at bounding box center [151, 545] width 287 height 215
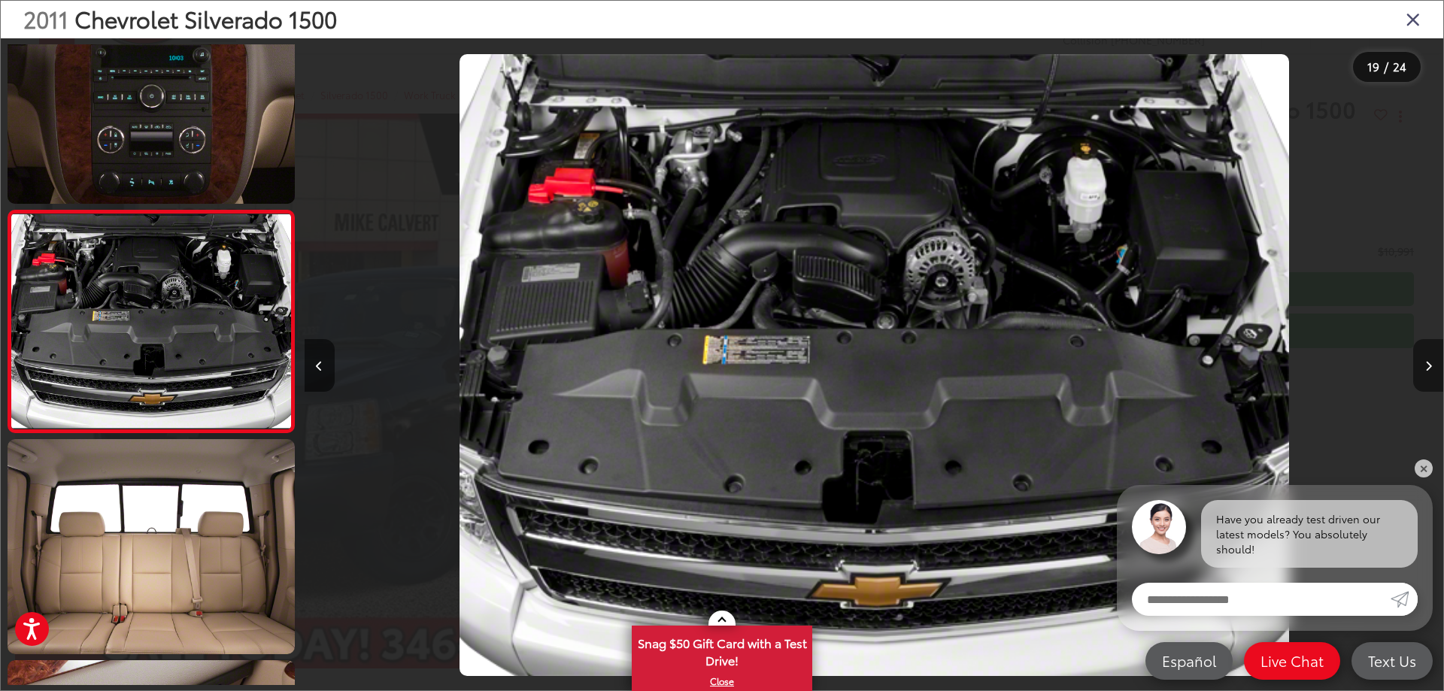
click at [1425, 367] on icon "Next image" at bounding box center [1428, 366] width 7 height 11
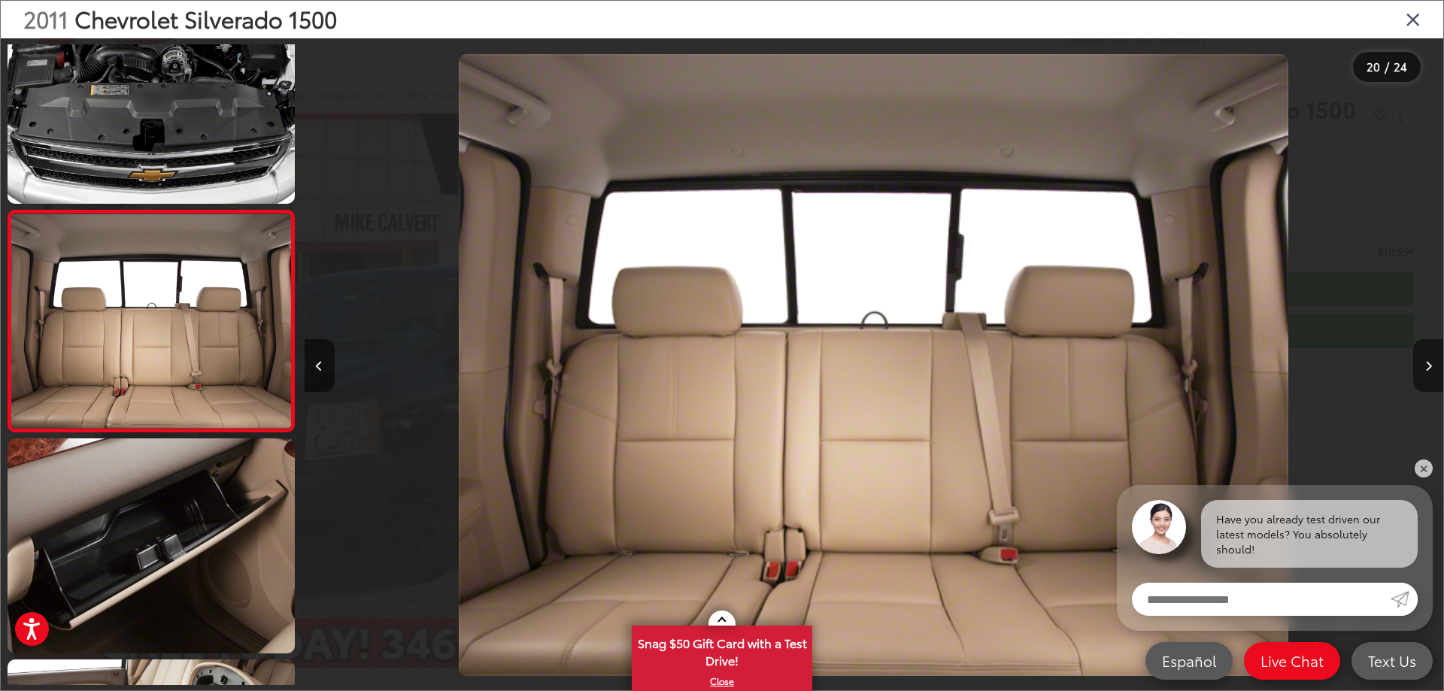
click at [1425, 367] on icon "Next image" at bounding box center [1428, 366] width 7 height 11
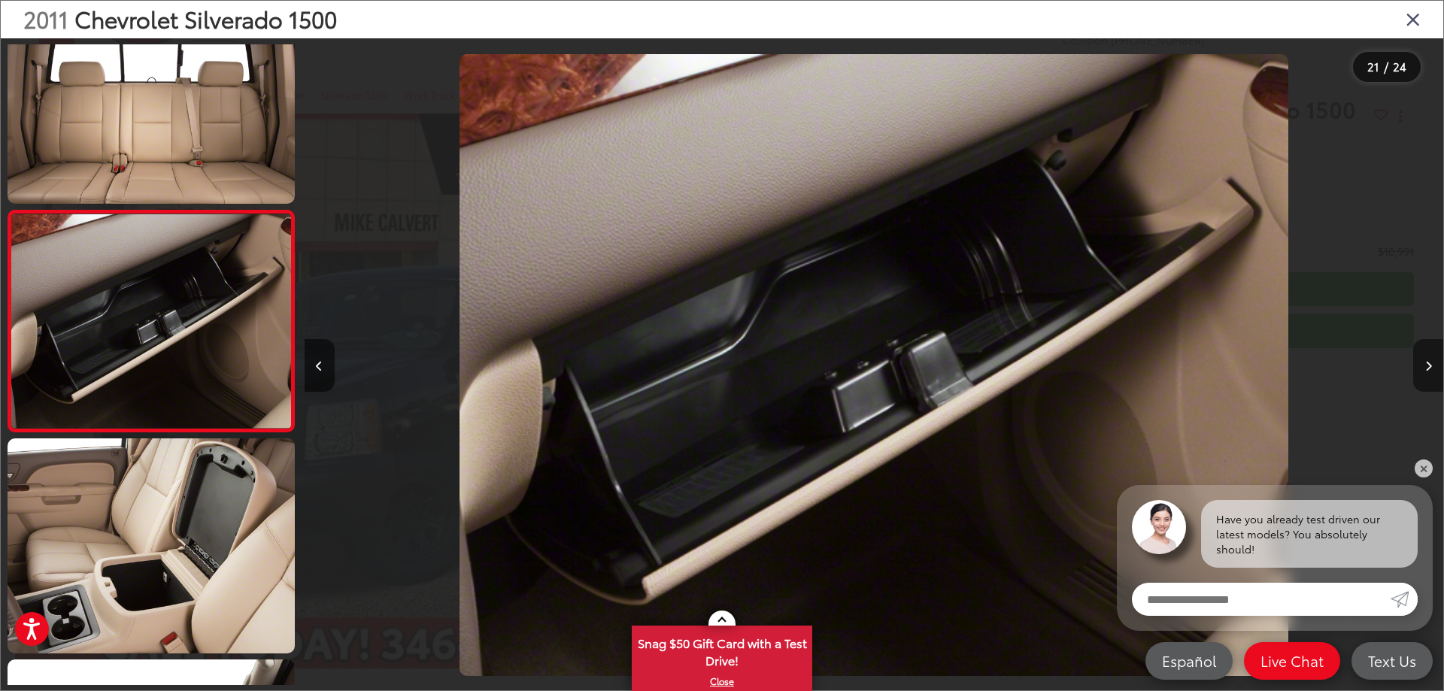
click at [1425, 367] on icon "Next image" at bounding box center [1428, 366] width 7 height 11
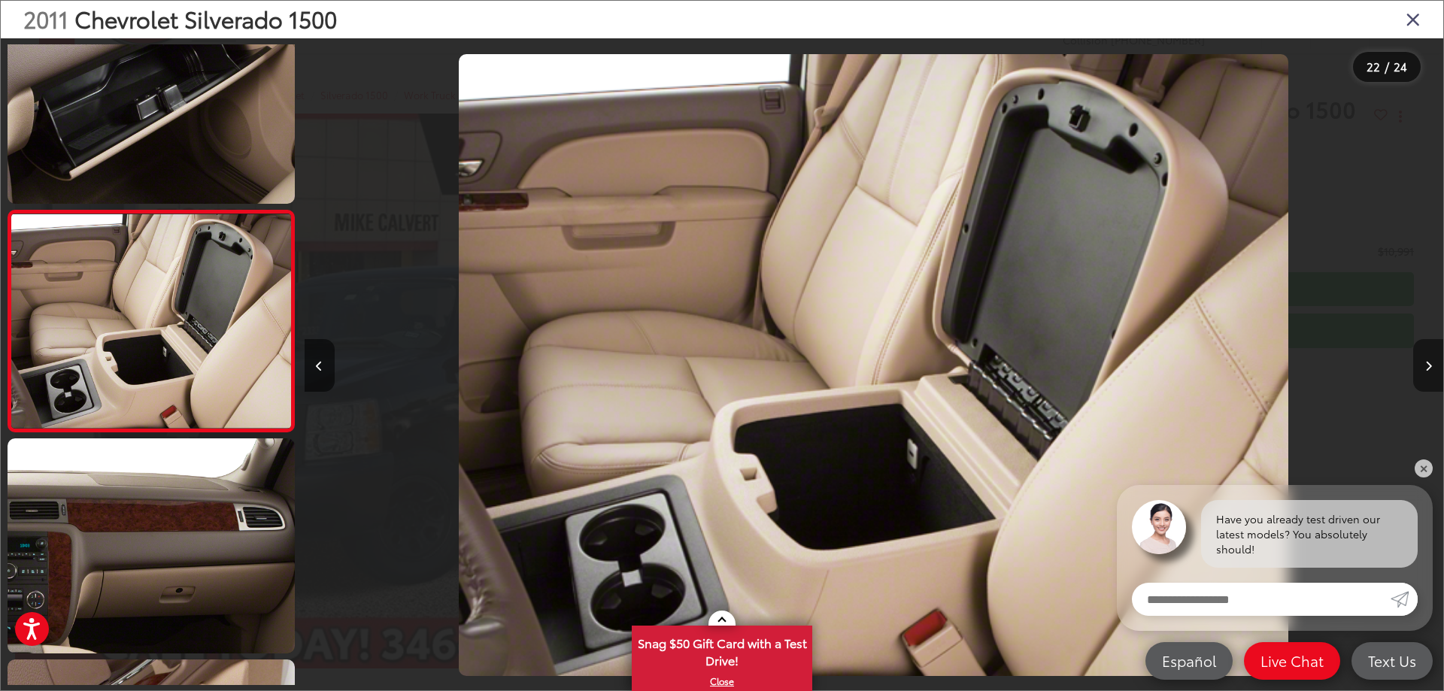
click at [1425, 367] on icon "Next image" at bounding box center [1428, 366] width 7 height 11
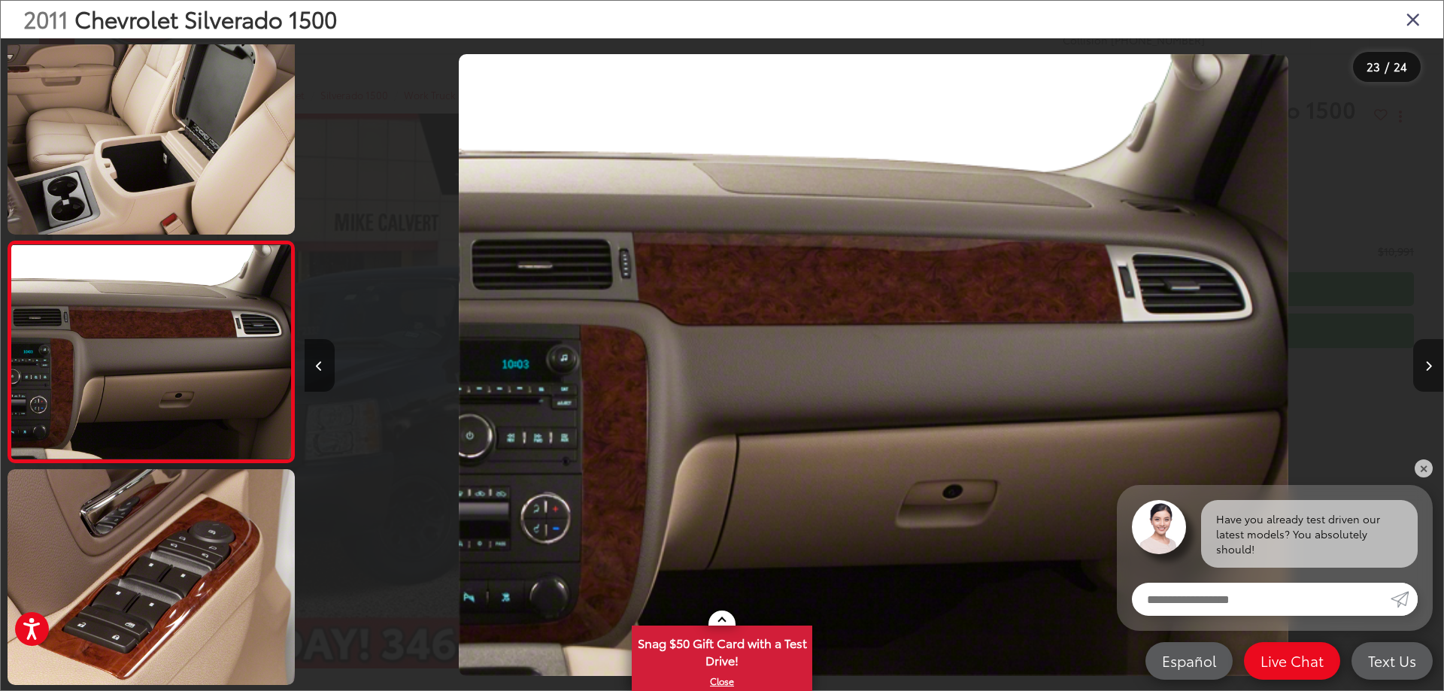
click at [1426, 365] on icon "Next image" at bounding box center [1428, 366] width 7 height 11
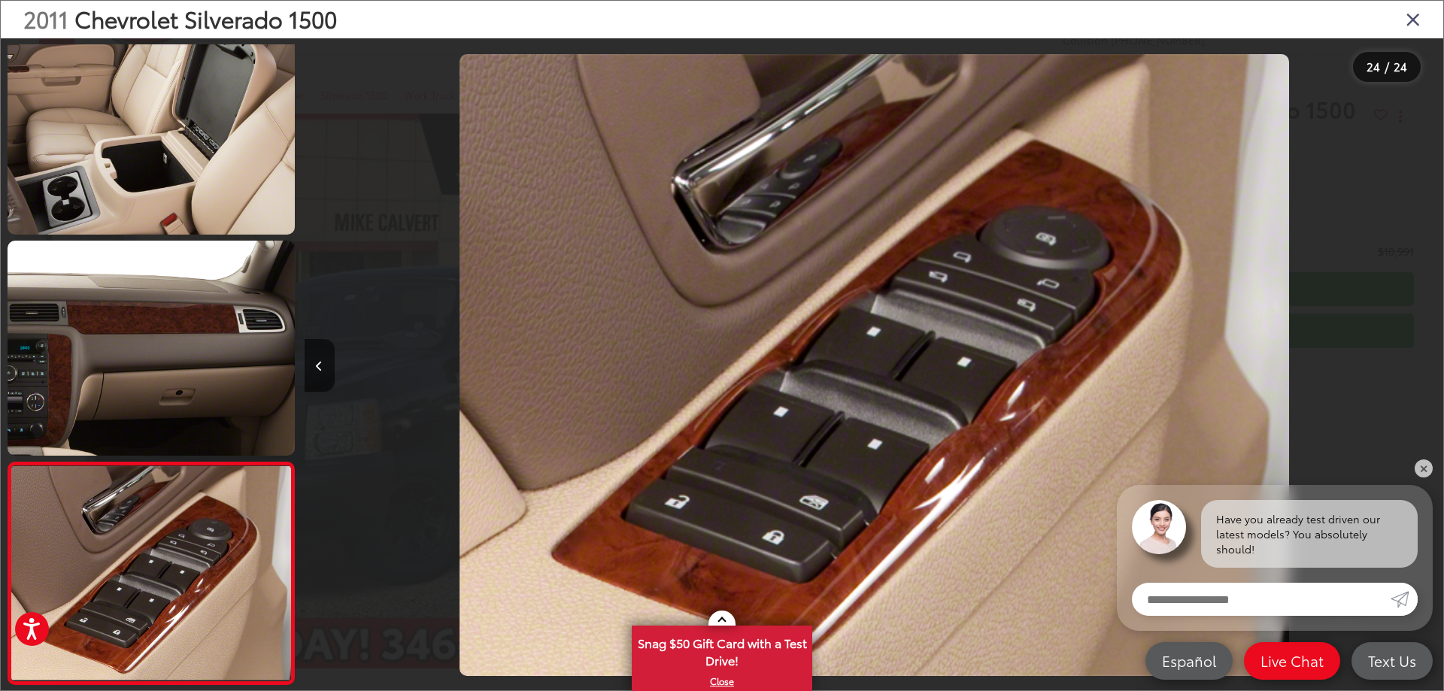
click at [1414, 22] on icon "Close gallery" at bounding box center [1412, 19] width 15 height 20
